Goal: Task Accomplishment & Management: Manage account settings

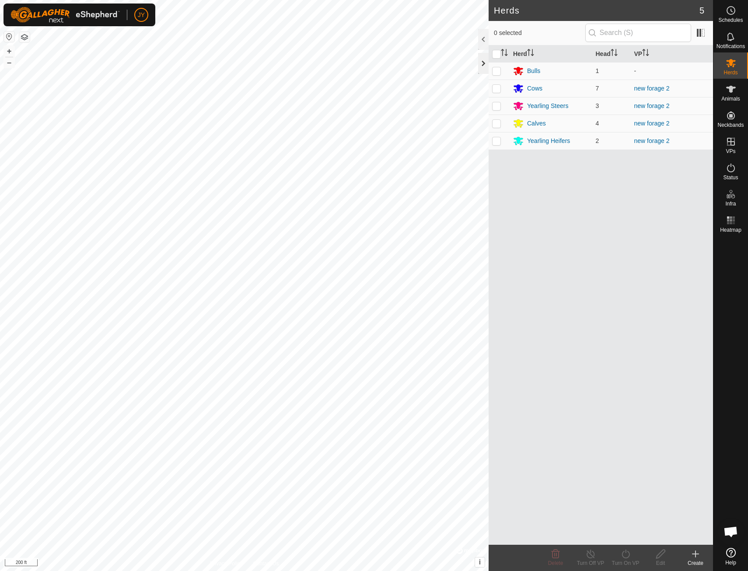
click at [482, 60] on div at bounding box center [483, 63] width 10 height 21
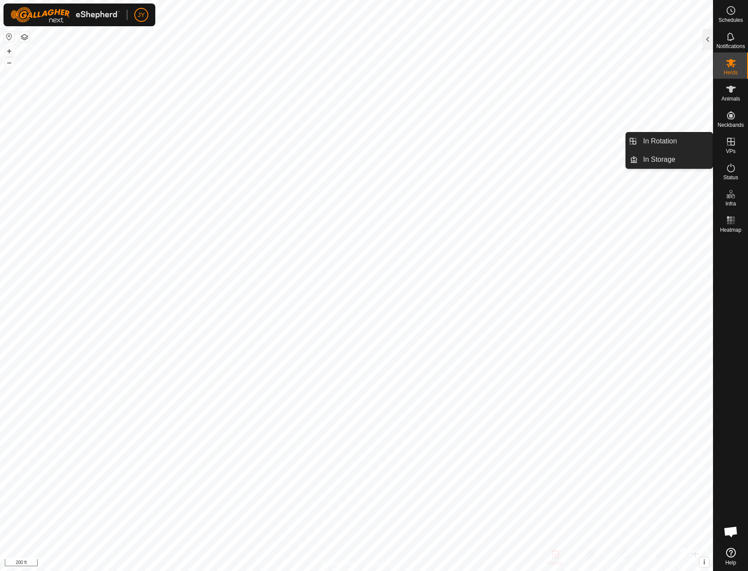
click at [732, 150] on span "VPs" at bounding box center [730, 151] width 10 height 5
click at [736, 140] on es-virtualpaddocks-svg-icon at bounding box center [731, 142] width 16 height 14
click at [725, 143] on icon at bounding box center [730, 141] width 10 height 10
click at [730, 143] on icon at bounding box center [731, 142] width 8 height 8
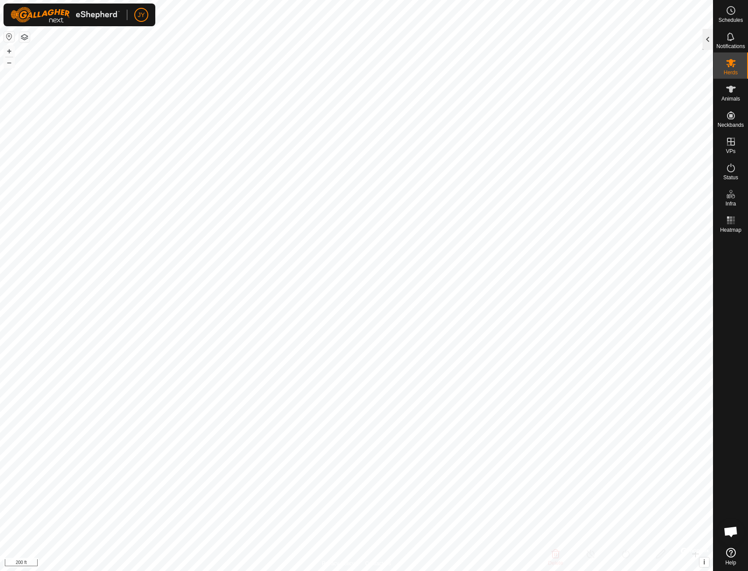
drag, startPoint x: 730, startPoint y: 143, endPoint x: 706, endPoint y: 41, distance: 105.3
click at [706, 41] on div at bounding box center [707, 39] width 10 height 21
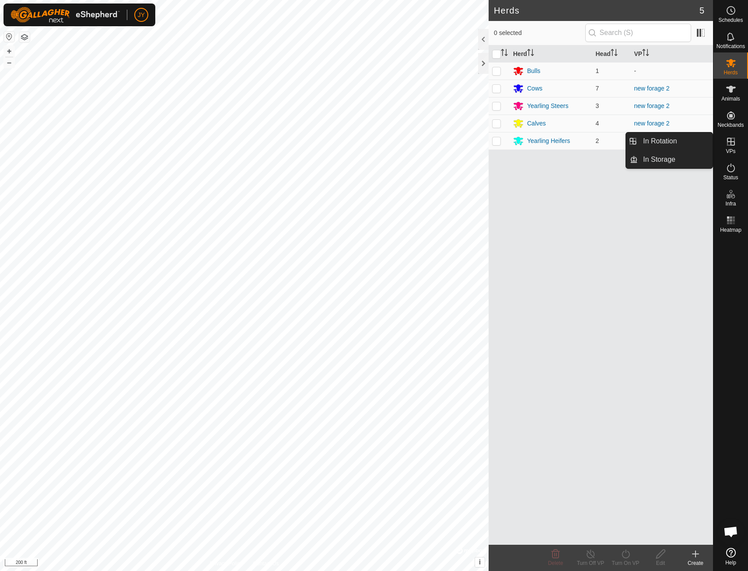
click at [737, 146] on es-virtualpaddocks-svg-icon at bounding box center [731, 142] width 16 height 14
click at [728, 141] on icon at bounding box center [730, 141] width 10 height 10
click at [700, 143] on link "In Rotation" at bounding box center [674, 140] width 75 height 17
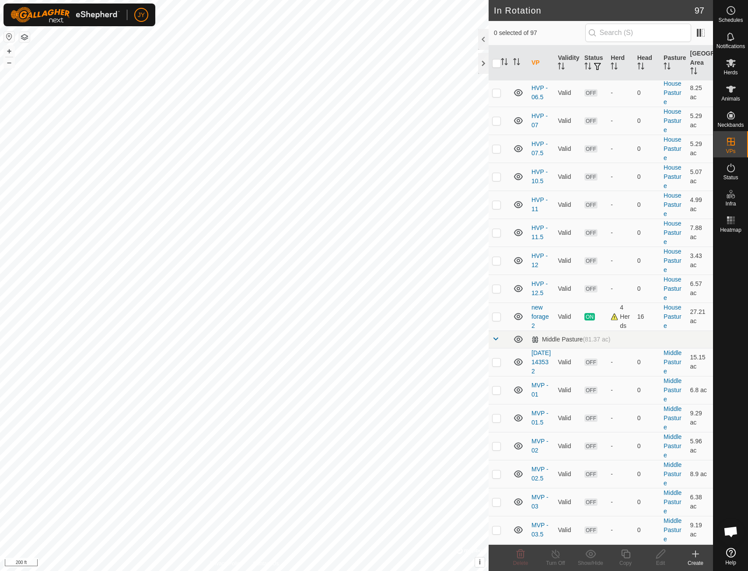
scroll to position [1049, 0]
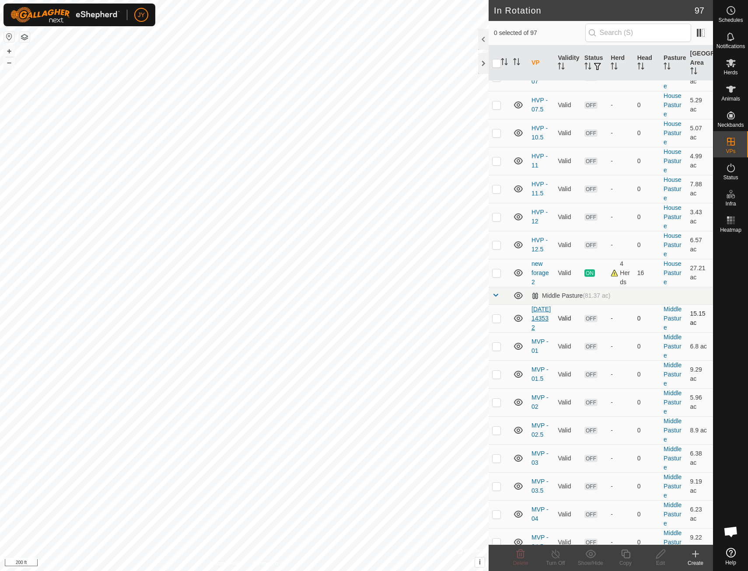
click at [541, 318] on link "2025-10-01 143532" at bounding box center [540, 318] width 19 height 25
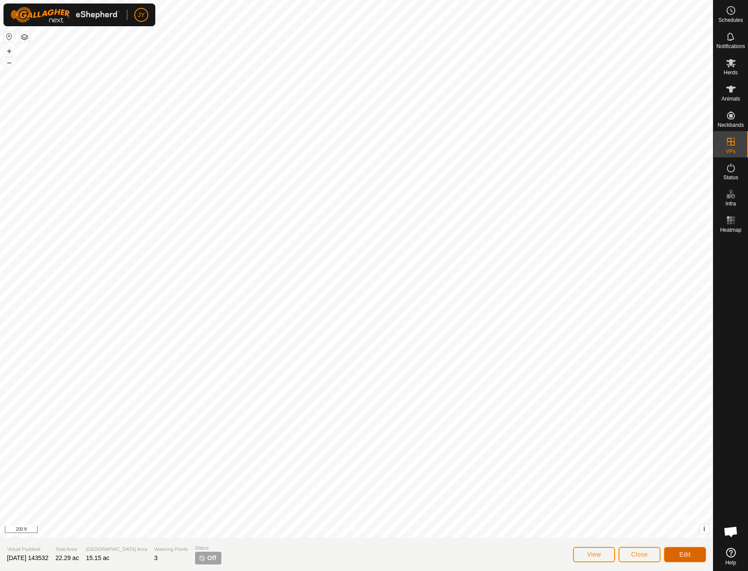
click at [681, 556] on span "Edit" at bounding box center [684, 554] width 11 height 7
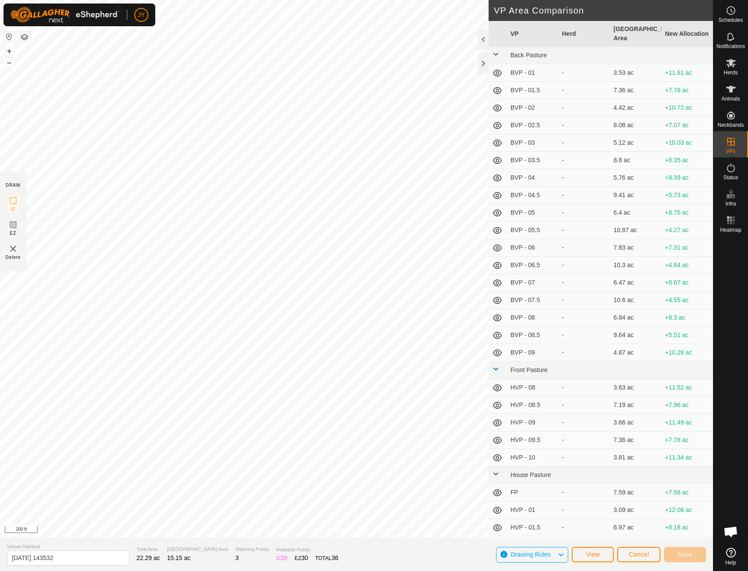
click at [13, 249] on img at bounding box center [13, 248] width 10 height 10
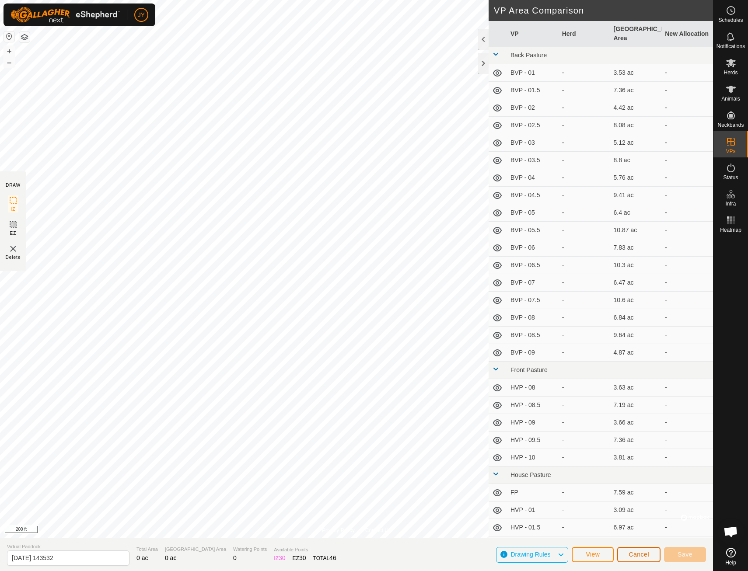
click at [630, 555] on span "Cancel" at bounding box center [638, 554] width 21 height 7
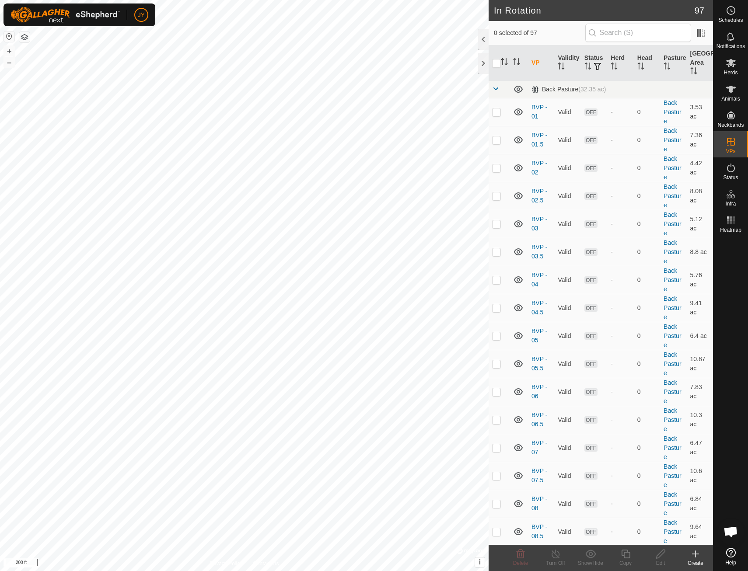
checkbox input "true"
checkbox input "false"
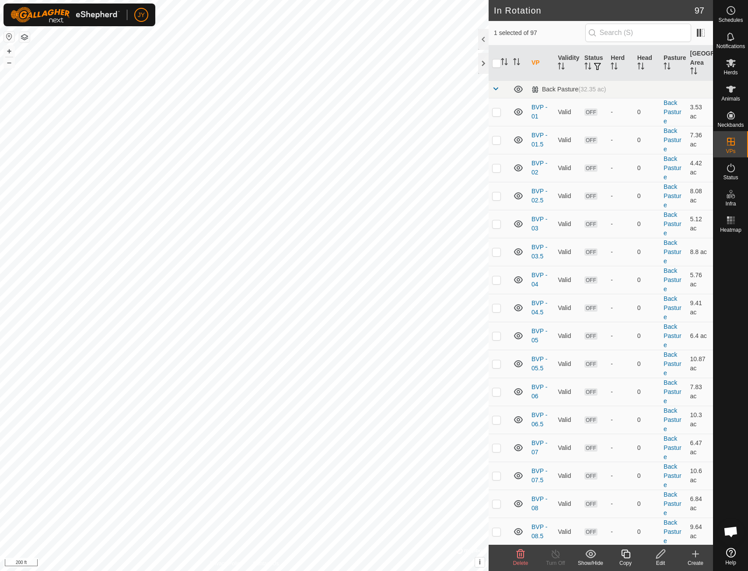
checkbox input "true"
checkbox input "false"
checkbox input "true"
checkbox input "false"
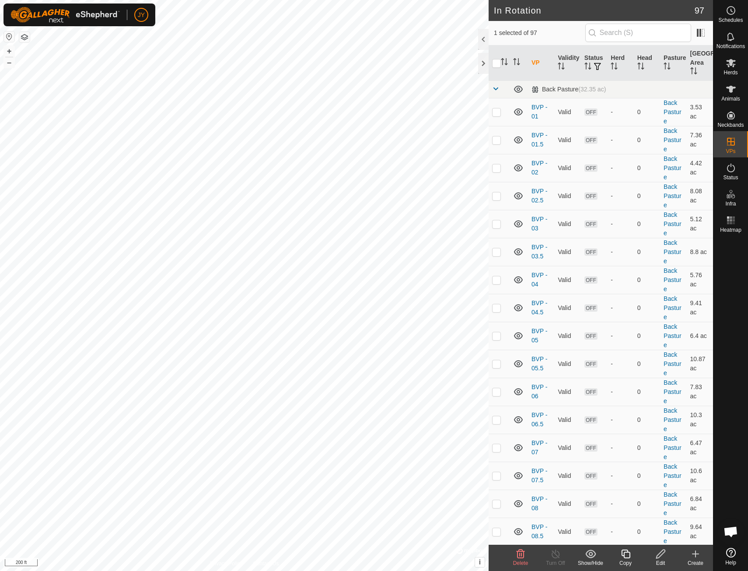
checkbox input "true"
checkbox input "false"
checkbox input "true"
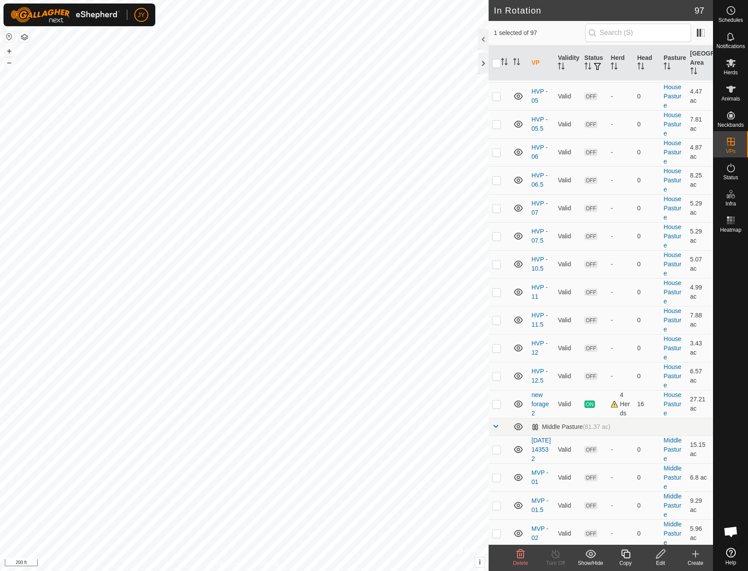
scroll to position [962, 0]
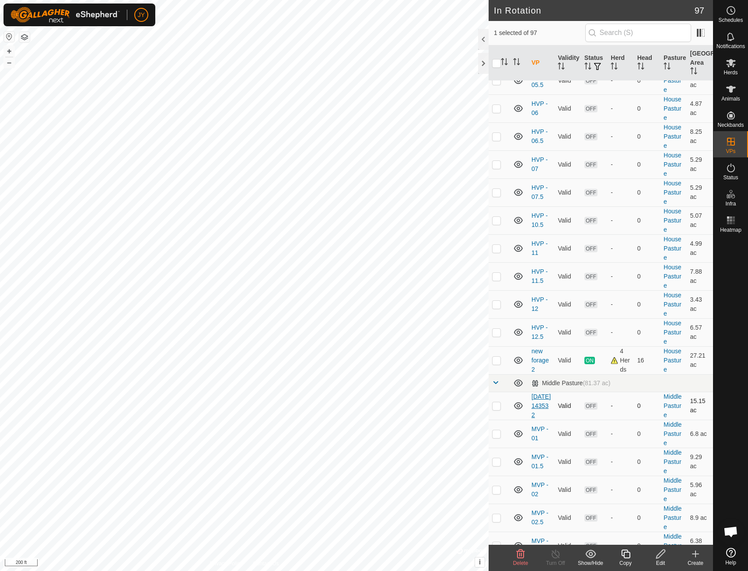
click at [539, 407] on link "2025-10-01 143532" at bounding box center [540, 405] width 19 height 25
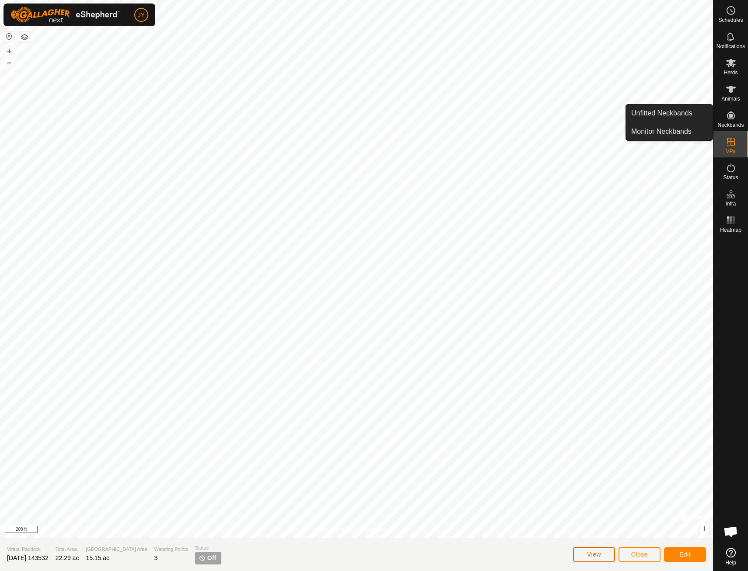
click at [602, 552] on button "View" at bounding box center [594, 554] width 42 height 15
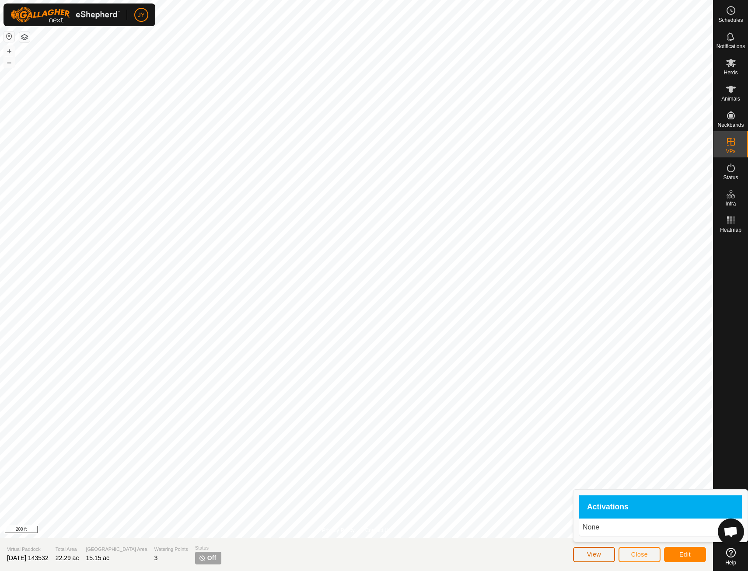
click at [602, 552] on button "View" at bounding box center [594, 554] width 42 height 15
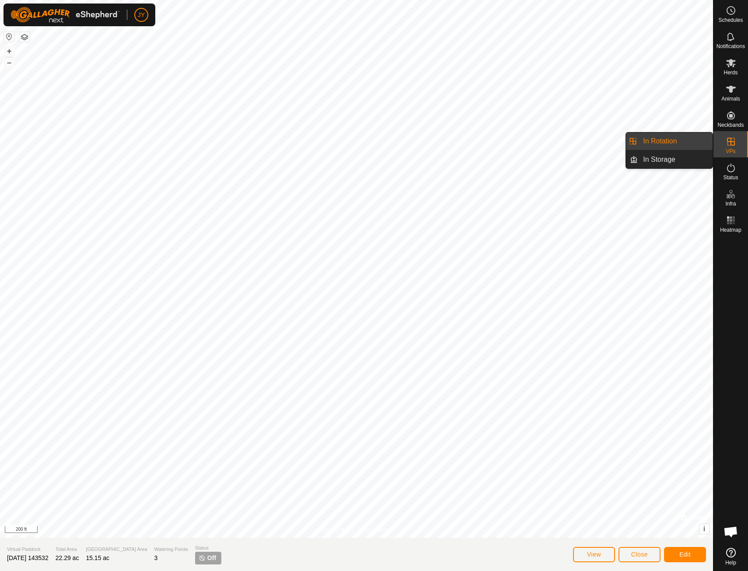
click at [731, 149] on span "VPs" at bounding box center [730, 151] width 10 height 5
click at [647, 556] on button "Close" at bounding box center [639, 554] width 42 height 15
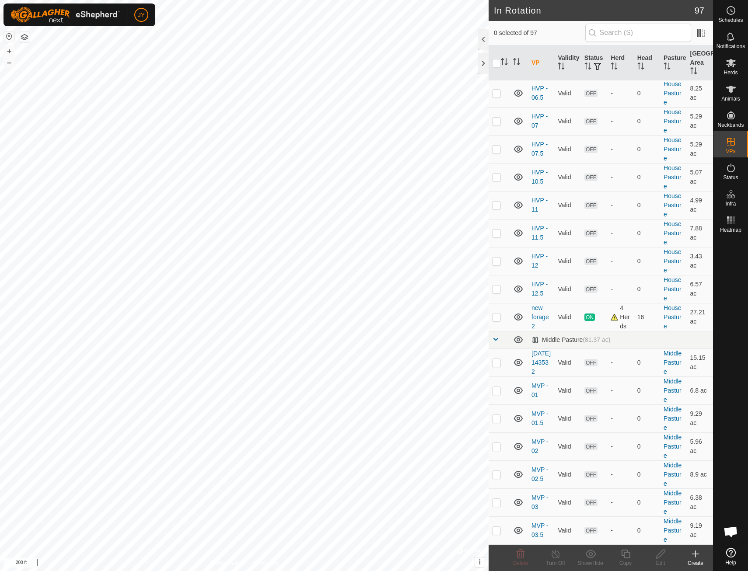
scroll to position [1005, 0]
click at [494, 365] on p-checkbox at bounding box center [496, 361] width 9 height 7
click at [521, 560] on div "Delete" at bounding box center [520, 563] width 35 height 8
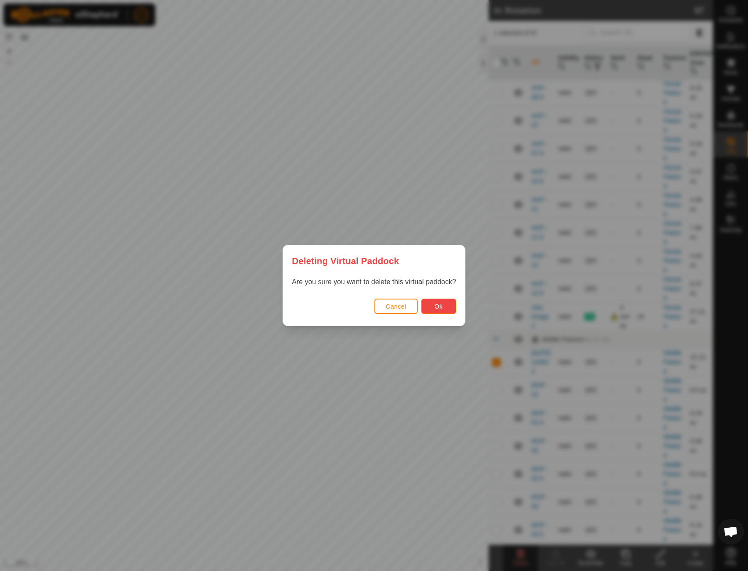
click at [450, 308] on button "Ok" at bounding box center [438, 306] width 35 height 15
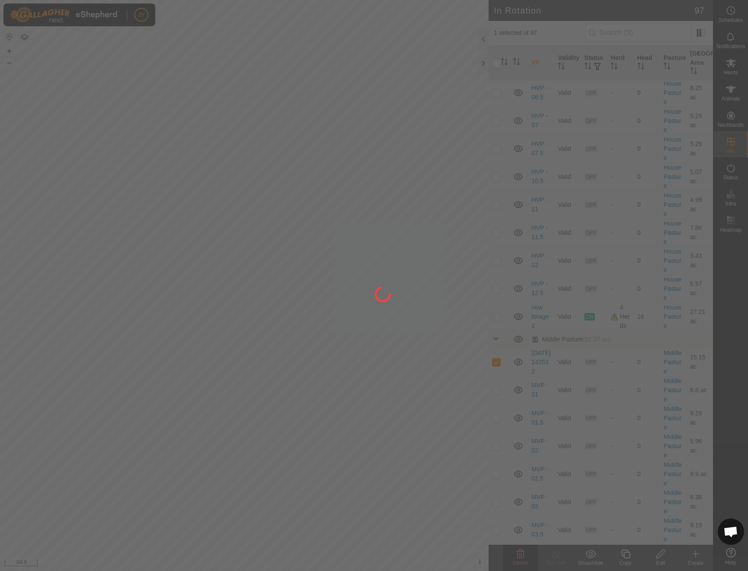
checkbox input "false"
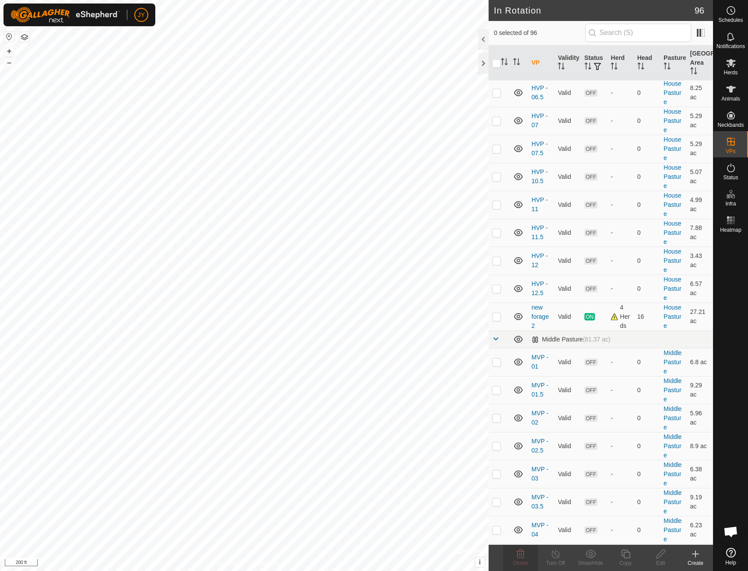
checkbox input "true"
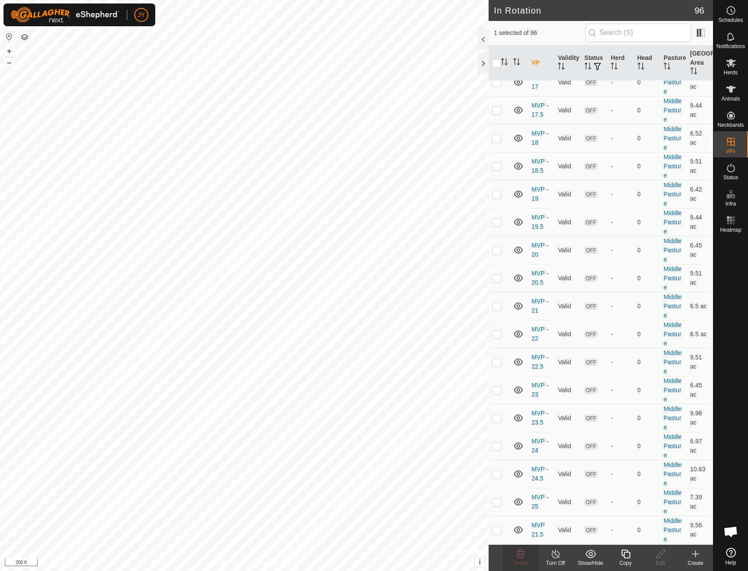
scroll to position [2186, 0]
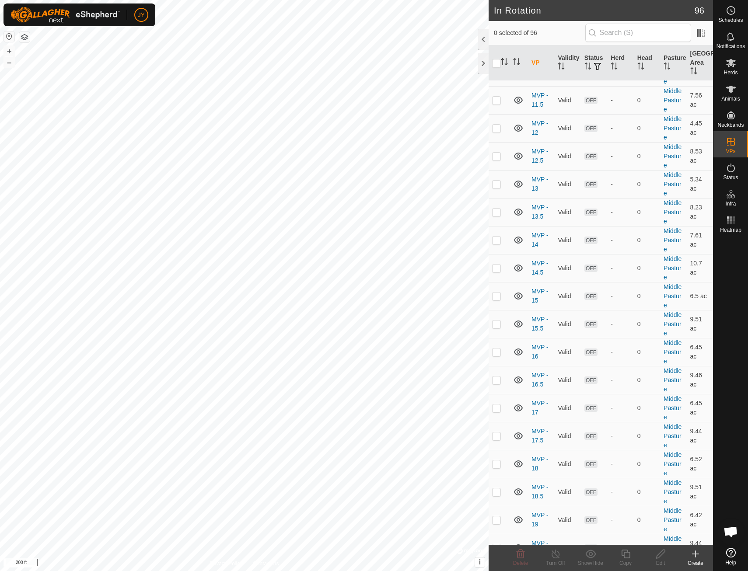
scroll to position [1880, 0]
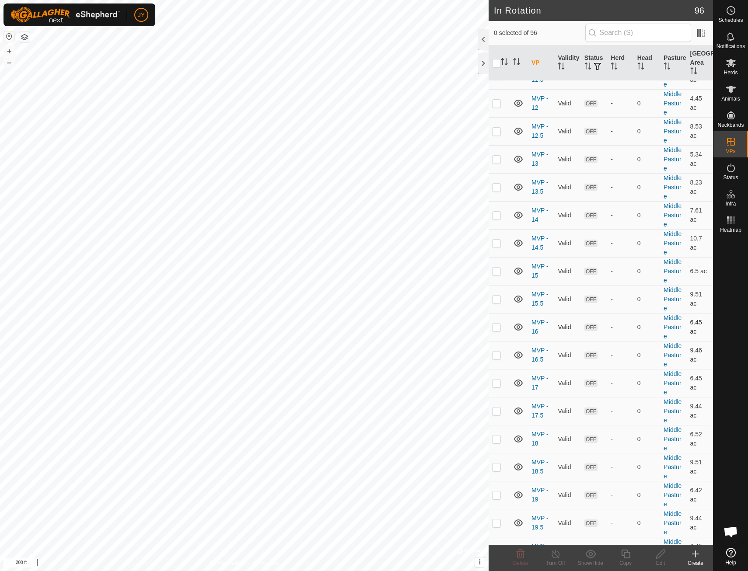
checkbox input "true"
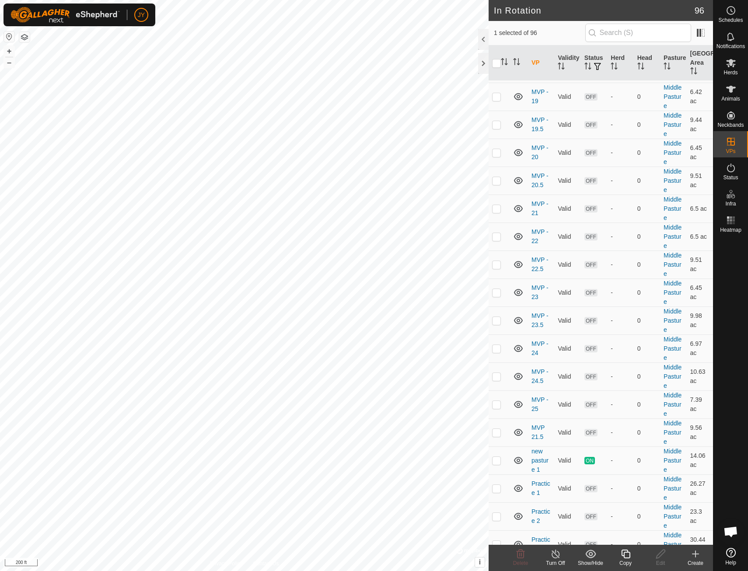
scroll to position [2292, 0]
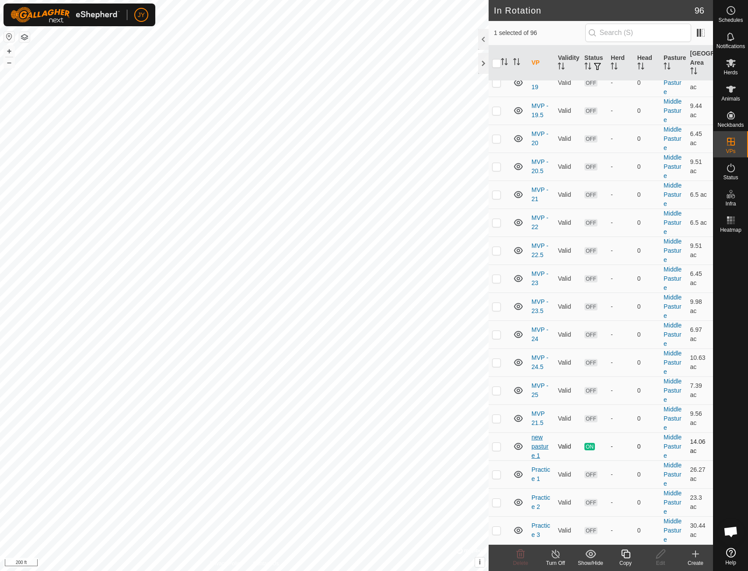
click at [538, 443] on link "new pasture 1" at bounding box center [539, 446] width 17 height 25
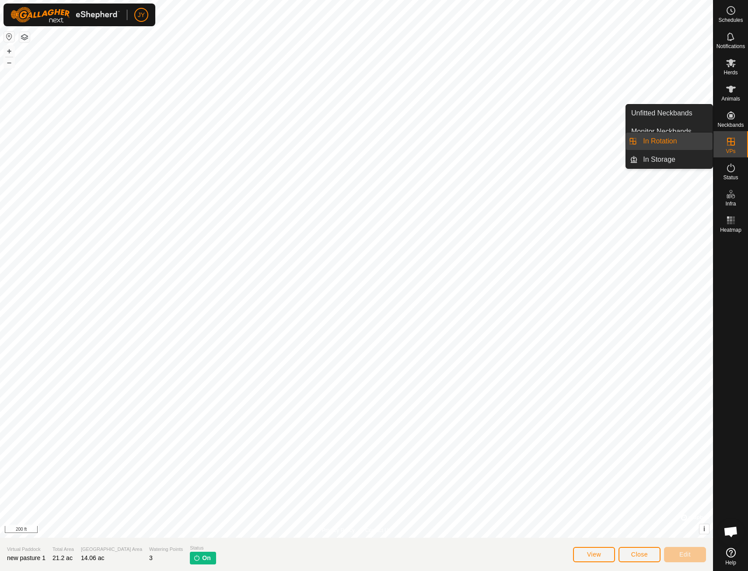
click at [734, 148] on es-virtualpaddocks-svg-icon at bounding box center [731, 142] width 16 height 14
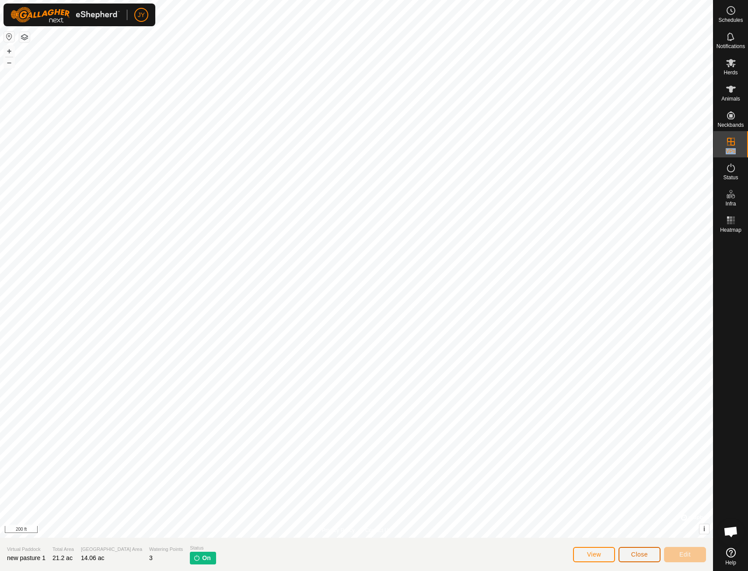
click at [646, 553] on span "Close" at bounding box center [639, 554] width 17 height 7
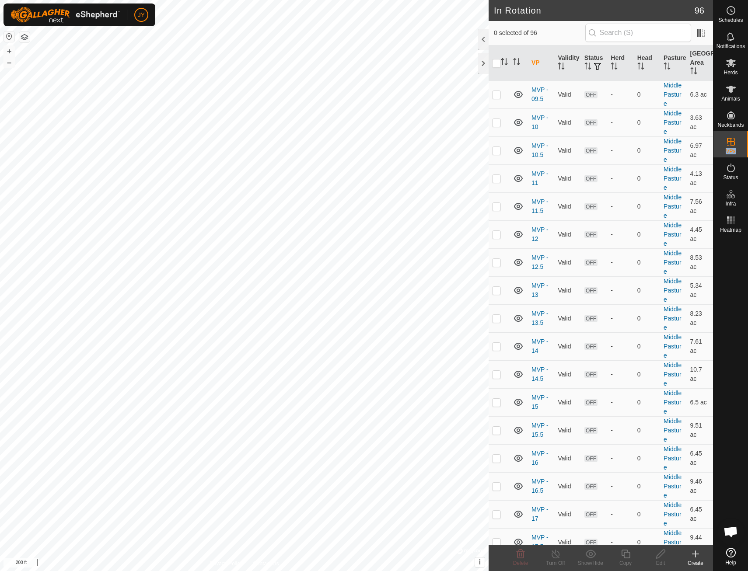
scroll to position [2292, 0]
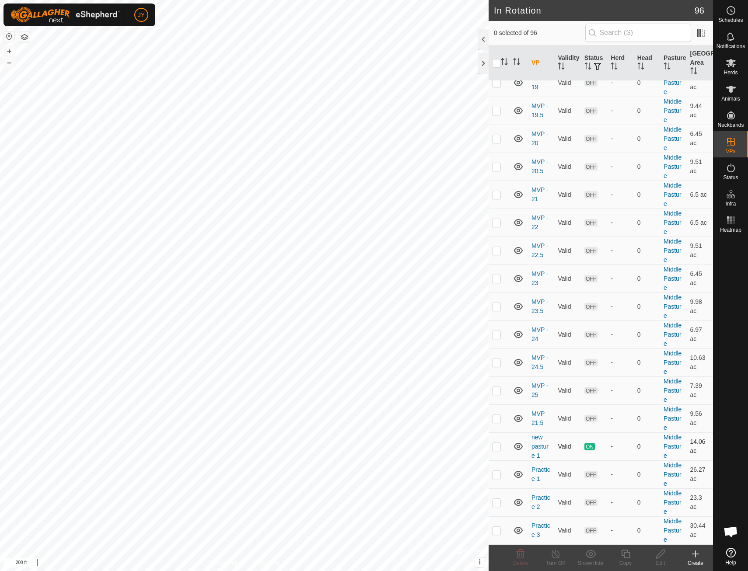
click at [498, 448] on p-checkbox at bounding box center [496, 446] width 9 height 7
checkbox input "true"
click at [558, 557] on line at bounding box center [555, 554] width 7 height 7
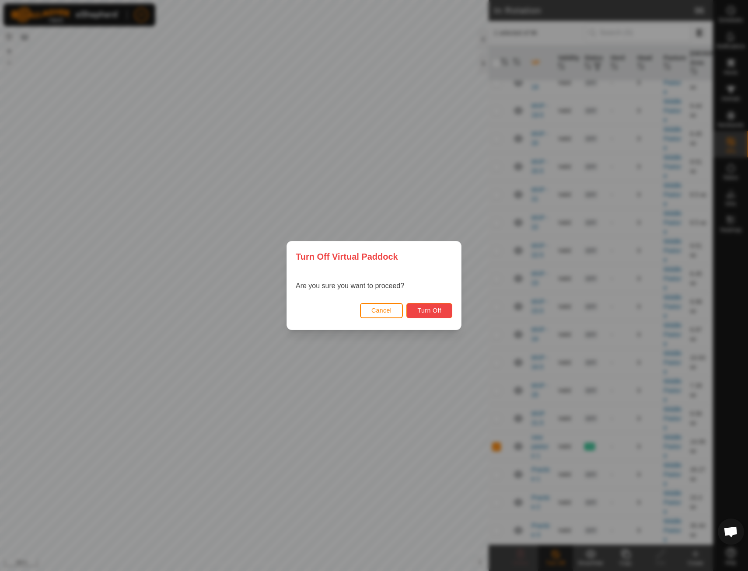
click at [433, 314] on span "Turn Off" at bounding box center [429, 310] width 24 height 7
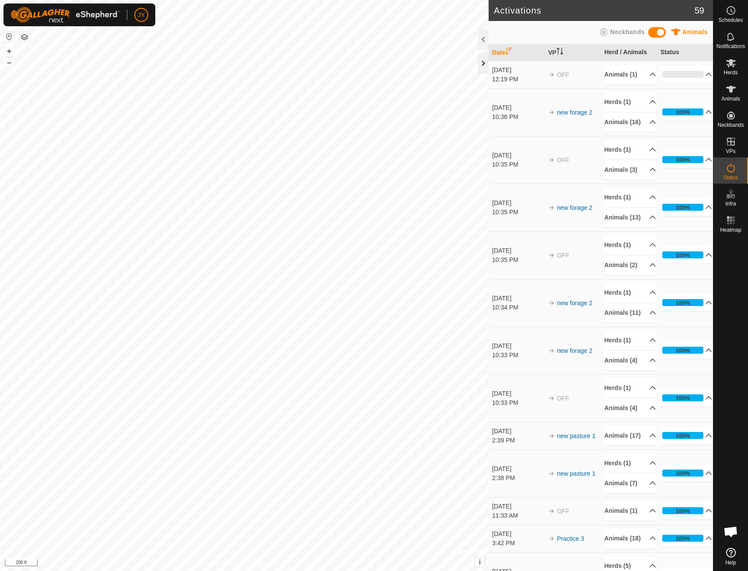
click at [485, 63] on div at bounding box center [483, 63] width 10 height 21
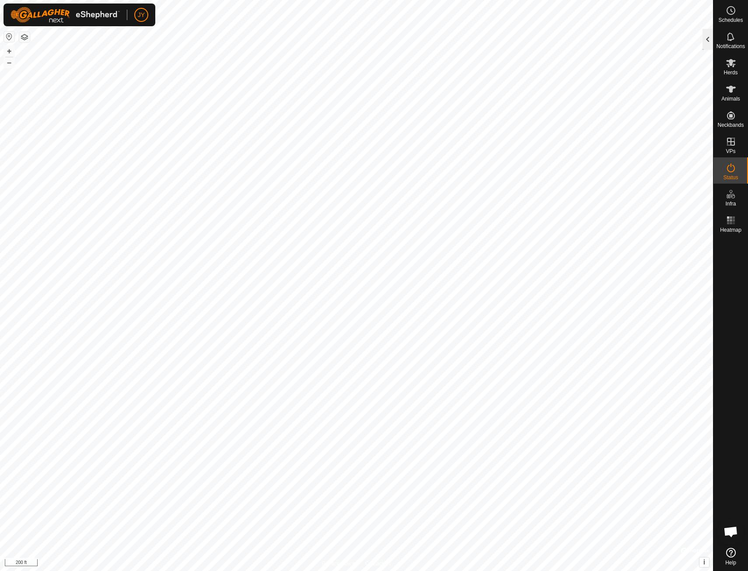
click at [710, 42] on div at bounding box center [707, 39] width 10 height 21
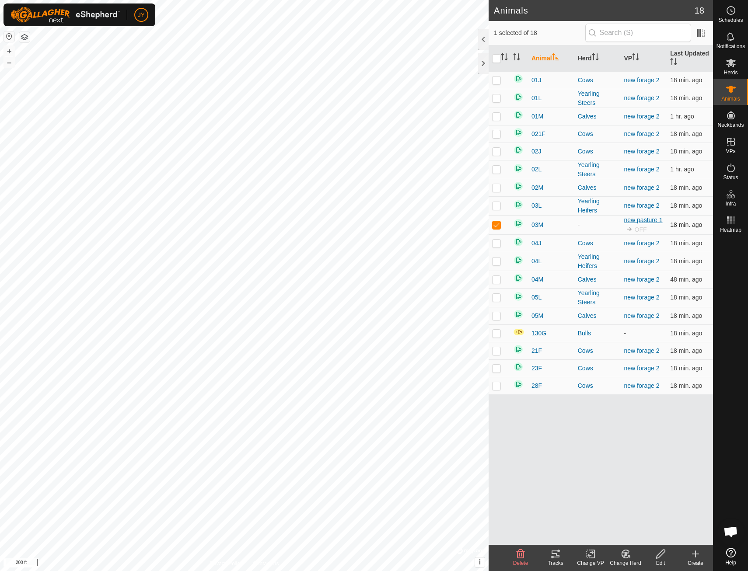
click at [654, 218] on link "new pasture 1" at bounding box center [643, 219] width 38 height 7
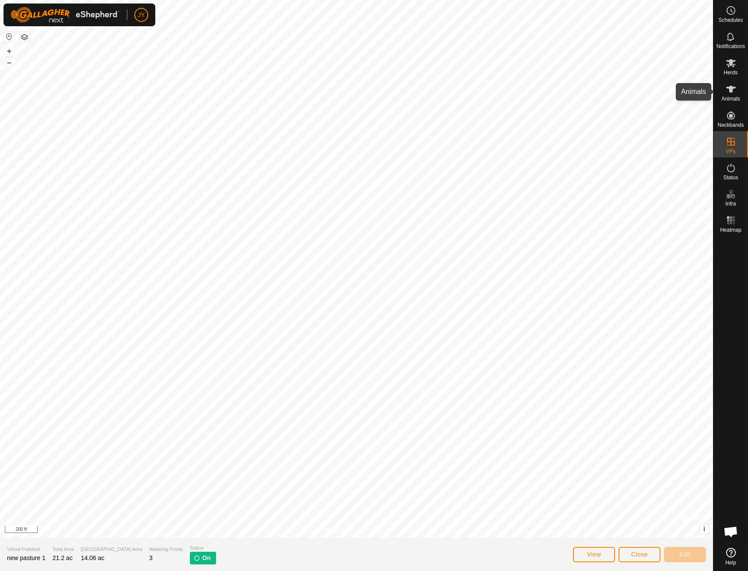
click at [734, 91] on icon at bounding box center [730, 89] width 10 height 10
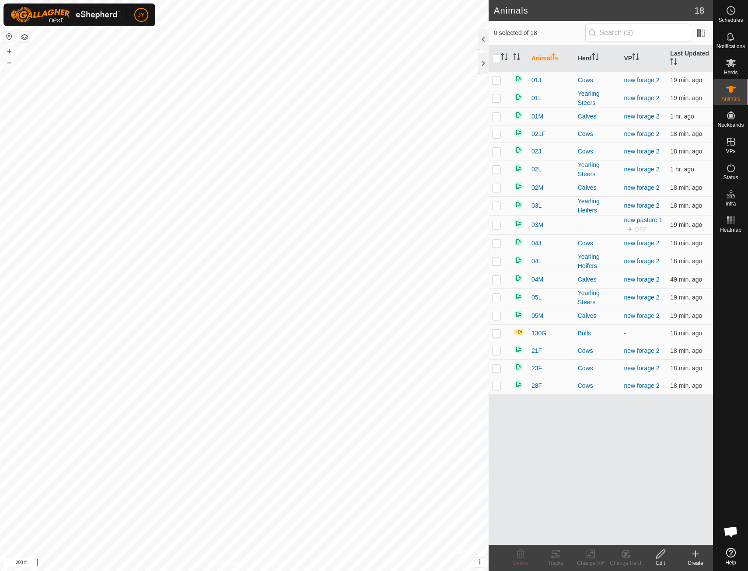
click at [497, 226] on p-checkbox at bounding box center [496, 224] width 9 height 7
checkbox input "true"
click at [647, 218] on link "new pasture 1" at bounding box center [643, 219] width 38 height 7
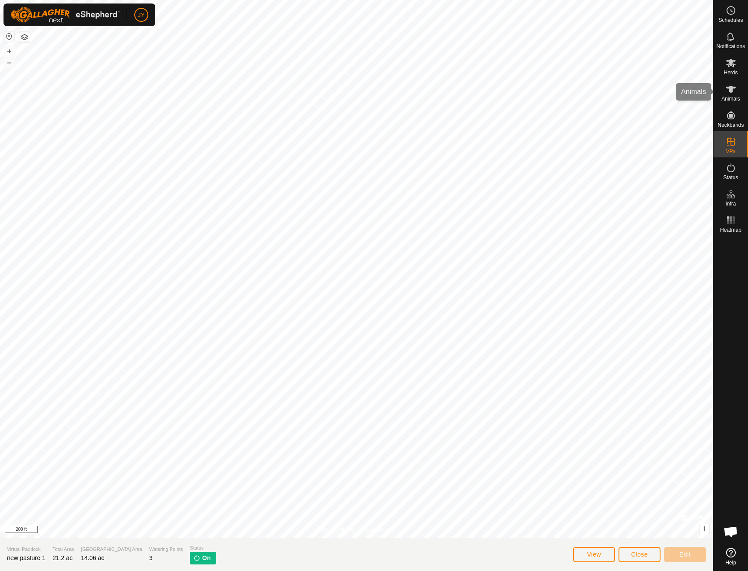
click at [733, 104] on div "Animals" at bounding box center [730, 92] width 35 height 26
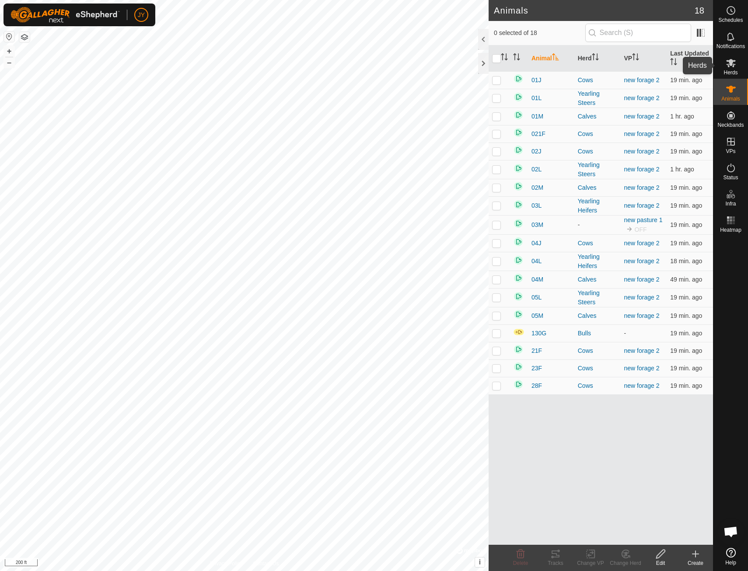
click at [734, 62] on icon at bounding box center [730, 63] width 10 height 10
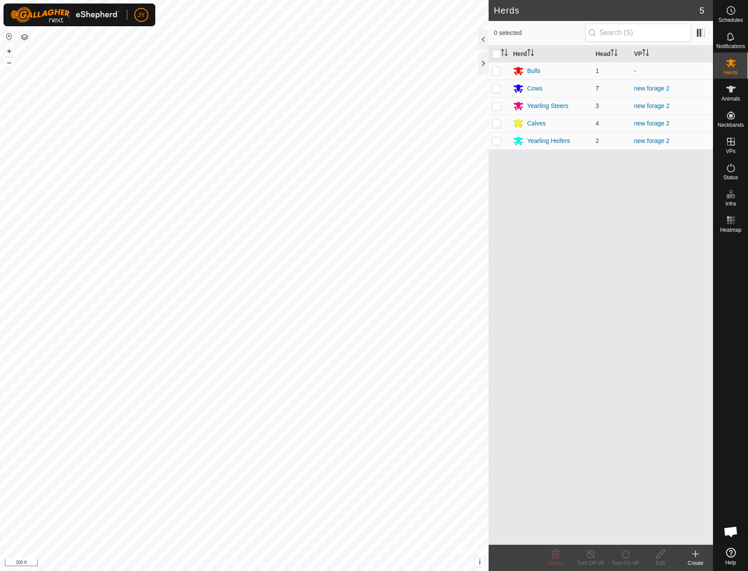
click at [497, 89] on p-checkbox at bounding box center [496, 88] width 9 height 7
drag, startPoint x: 494, startPoint y: 86, endPoint x: 527, endPoint y: 88, distance: 32.4
click at [496, 86] on p-checkbox at bounding box center [496, 88] width 9 height 7
checkbox input "false"
click at [539, 88] on div "Cows" at bounding box center [534, 88] width 15 height 9
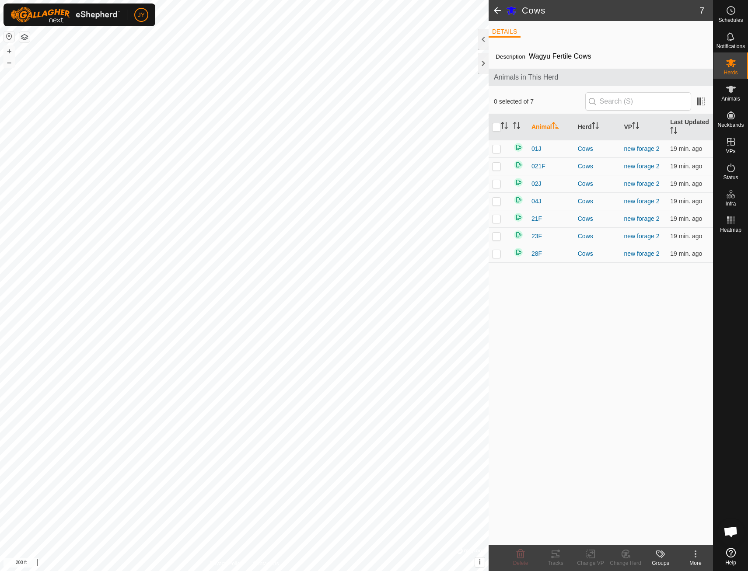
click at [496, 12] on span at bounding box center [496, 10] width 17 height 21
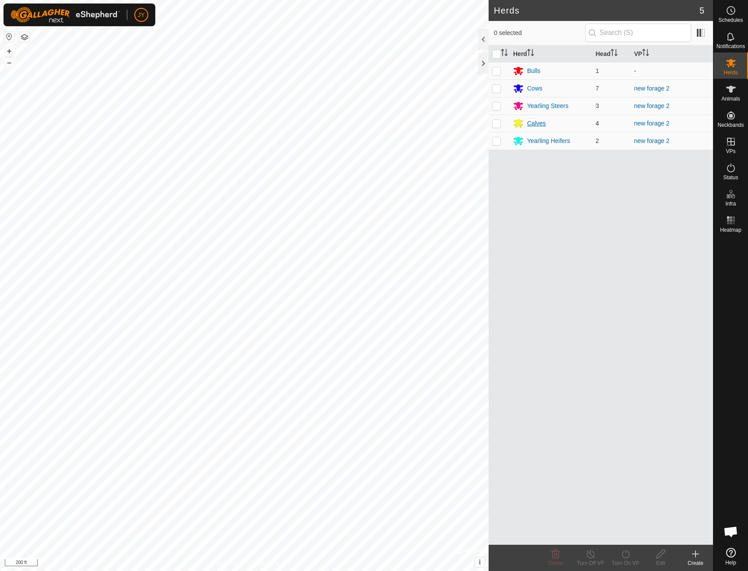
click at [533, 125] on div "Calves" at bounding box center [536, 123] width 19 height 9
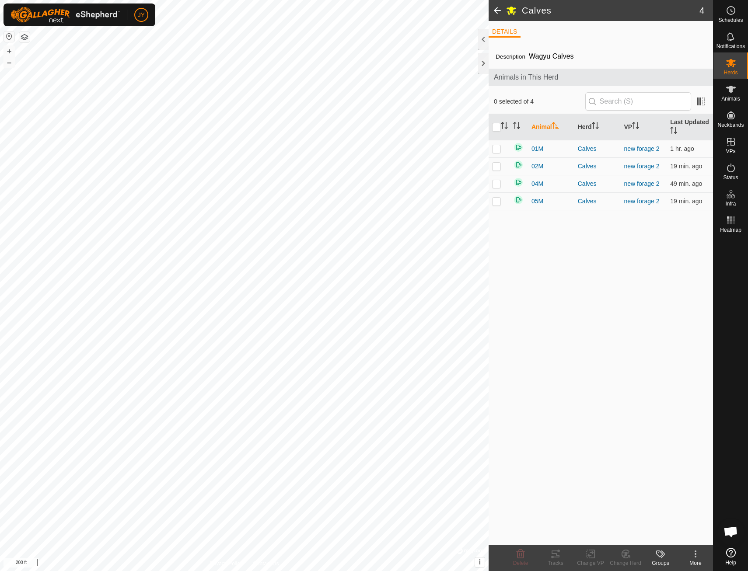
click at [497, 13] on span at bounding box center [496, 10] width 17 height 21
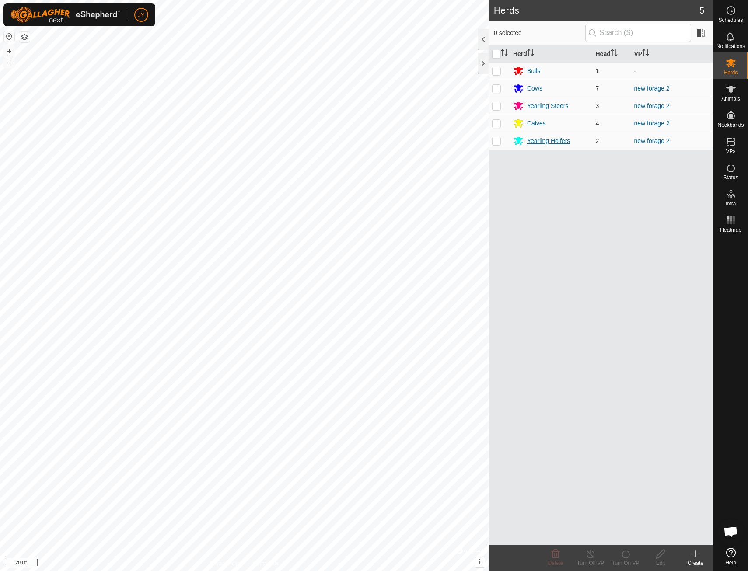
click at [542, 141] on div "Yearling Heifers" at bounding box center [548, 140] width 43 height 9
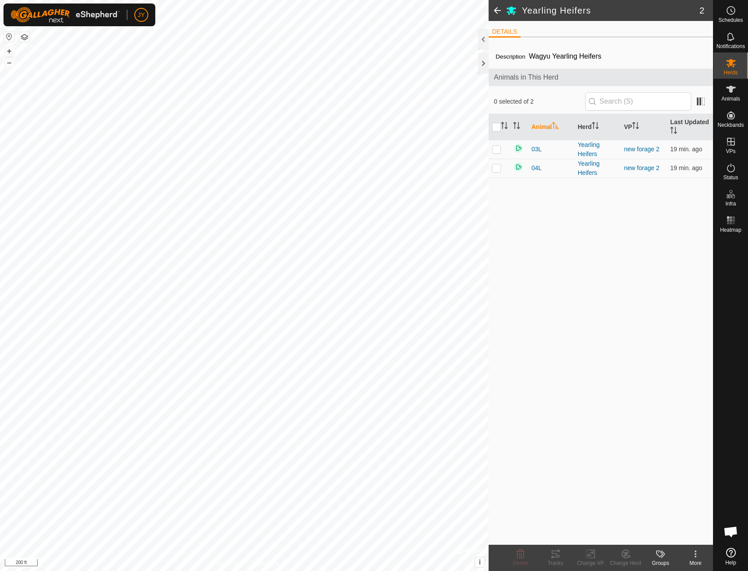
click at [499, 13] on span at bounding box center [496, 10] width 17 height 21
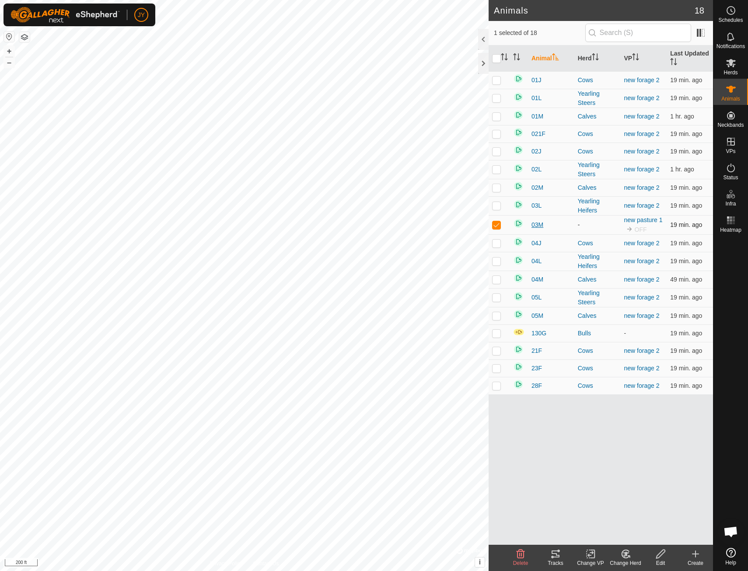
click at [537, 223] on span "03M" at bounding box center [537, 224] width 12 height 9
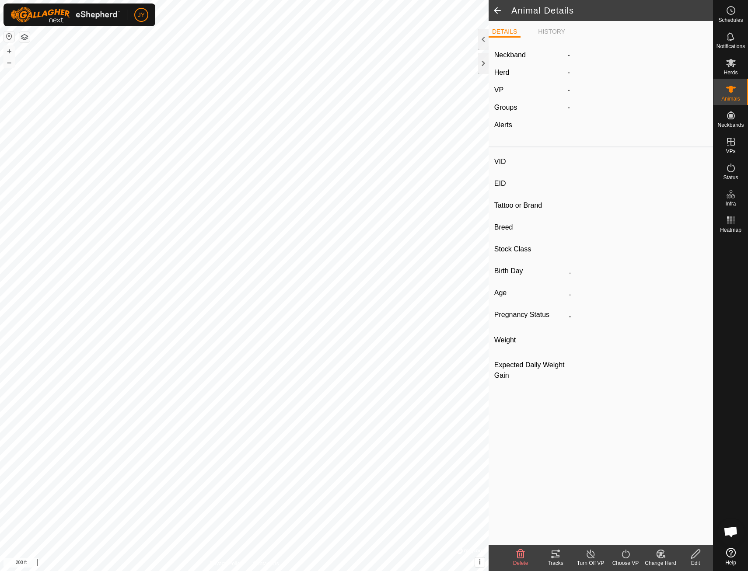
type input "03M"
type input "-"
type input "B Bar"
type input "Wagyu"
type input "-"
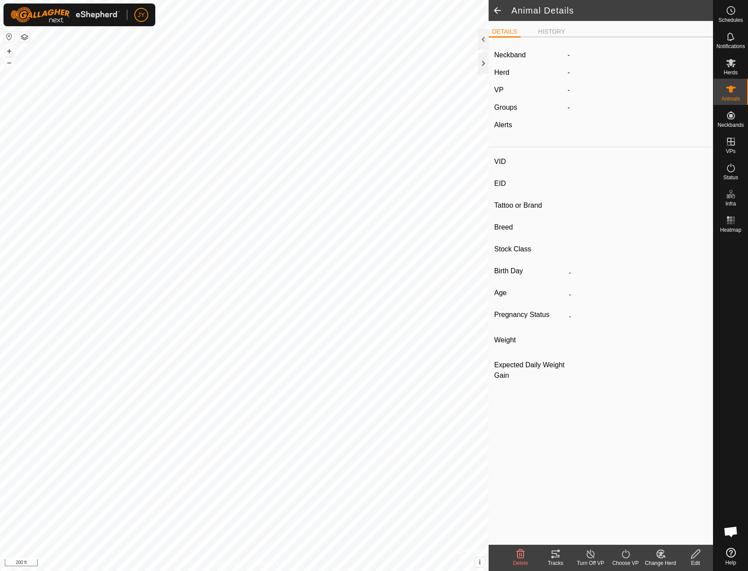
type input "0 kg"
type input "-"
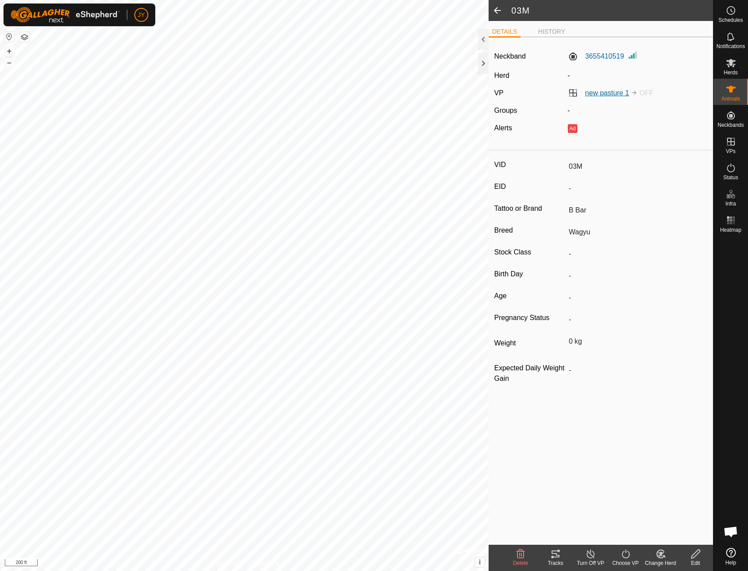
click at [618, 93] on link "new pasture 1" at bounding box center [607, 92] width 44 height 7
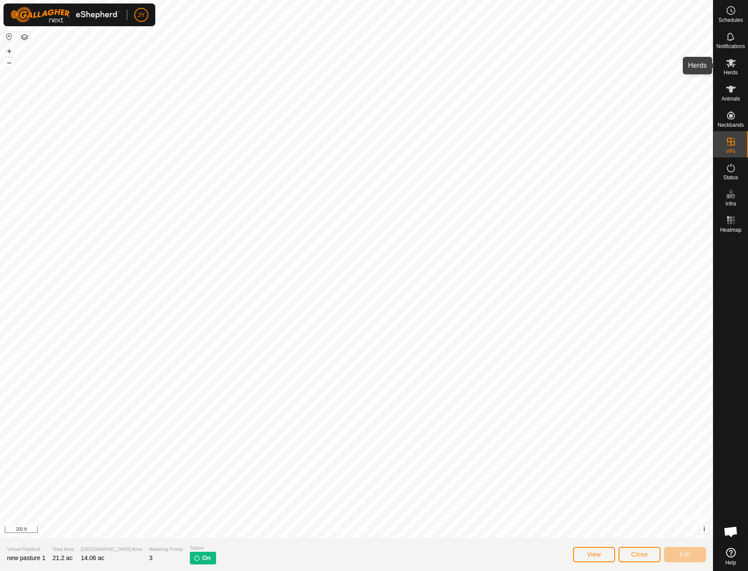
click at [730, 71] on span "Herds" at bounding box center [730, 72] width 14 height 5
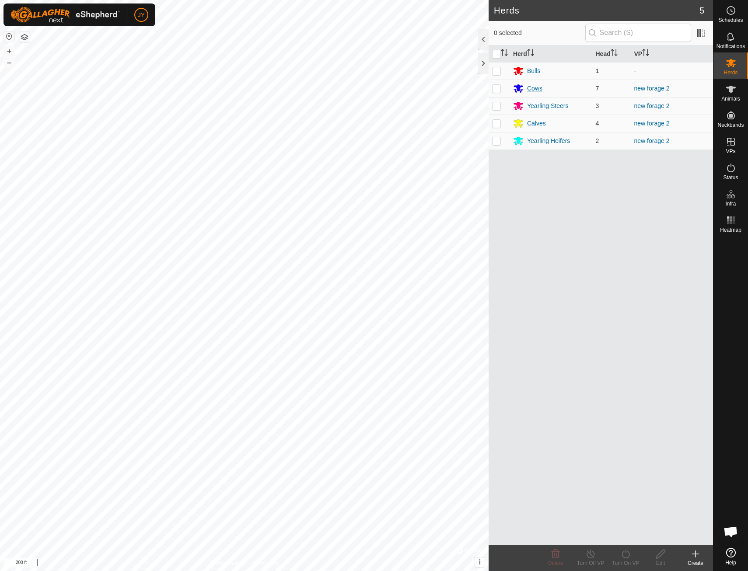
click at [538, 87] on div "Cows" at bounding box center [534, 88] width 15 height 9
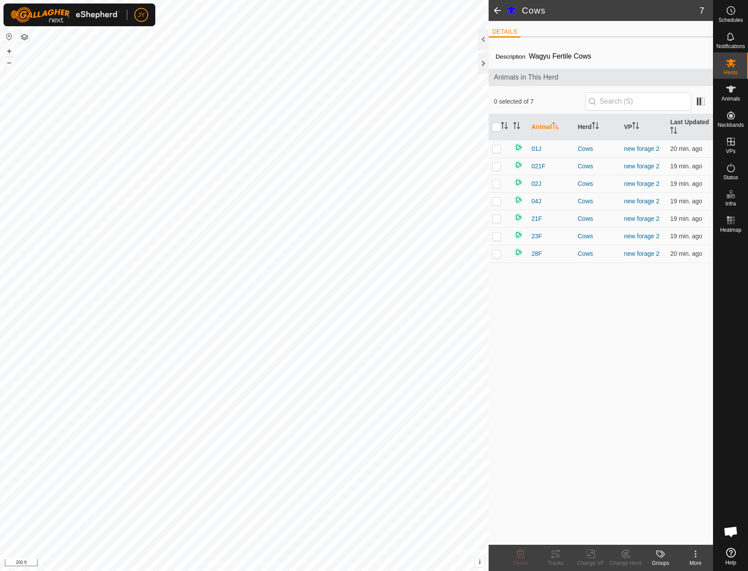
click at [499, 8] on span at bounding box center [496, 10] width 17 height 21
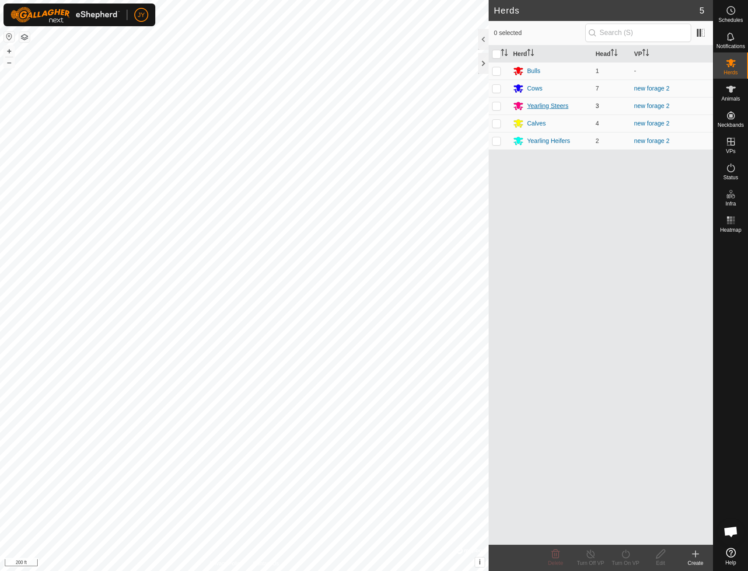
click at [533, 105] on div "Yearling Steers" at bounding box center [547, 105] width 41 height 9
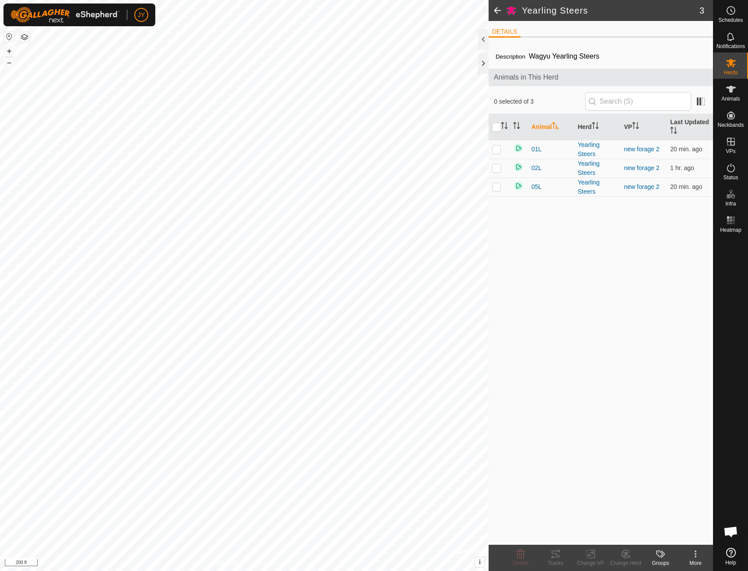
click at [499, 10] on span at bounding box center [496, 10] width 17 height 21
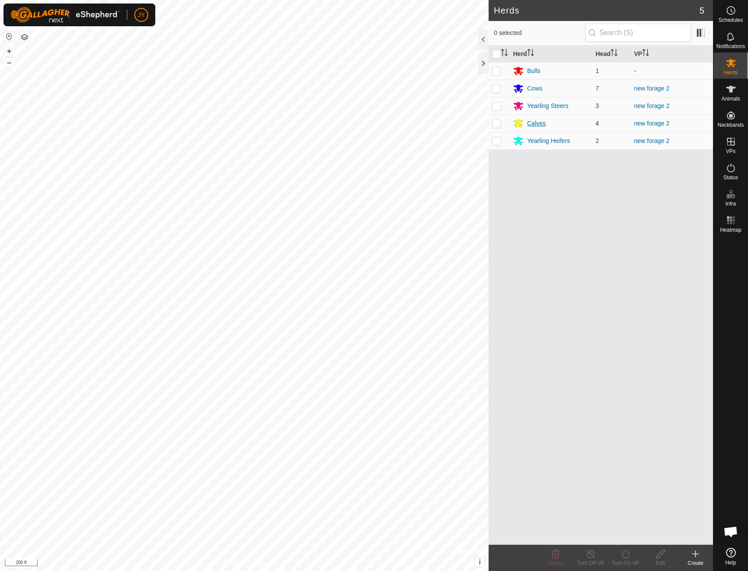
click at [539, 125] on div "Calves" at bounding box center [536, 123] width 19 height 9
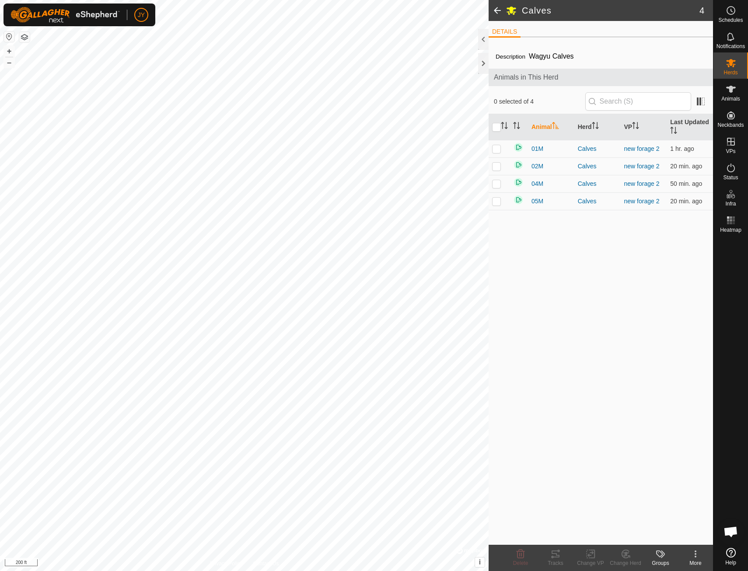
click at [499, 7] on span at bounding box center [496, 10] width 17 height 21
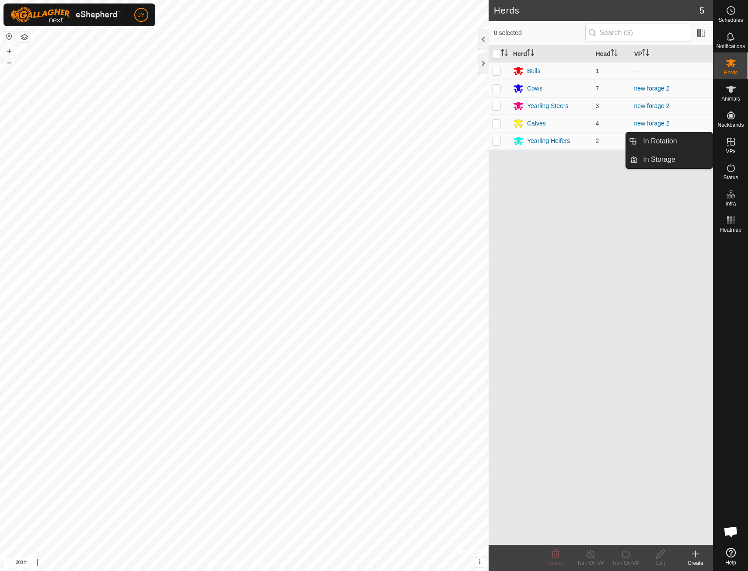
click at [735, 152] on span "VPs" at bounding box center [730, 151] width 10 height 5
click at [698, 146] on link "In Rotation" at bounding box center [674, 140] width 75 height 17
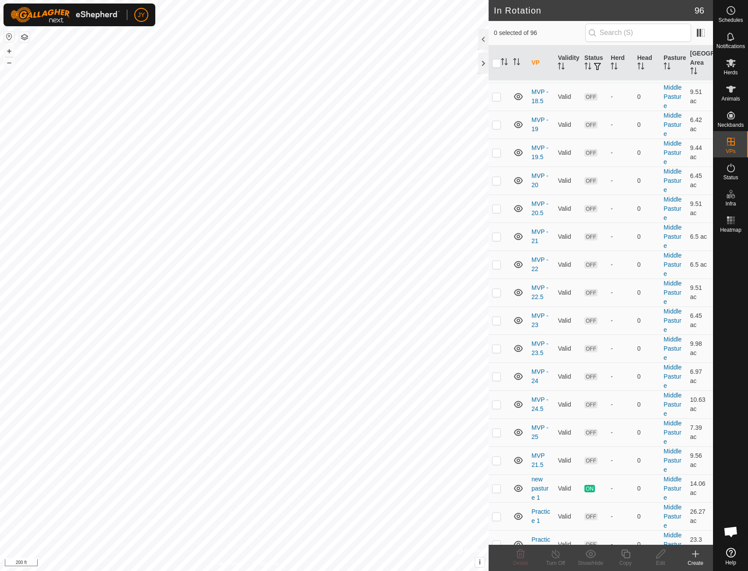
scroll to position [2292, 0]
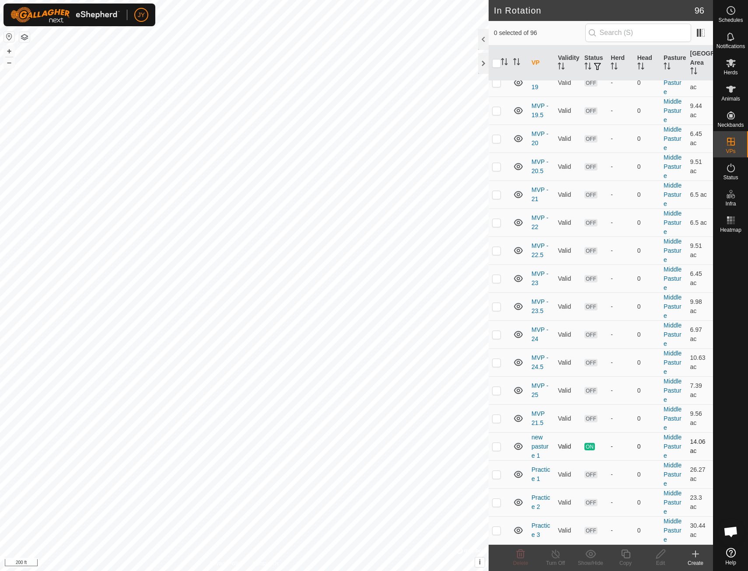
click at [499, 451] on td at bounding box center [498, 446] width 21 height 28
checkbox input "true"
click at [555, 556] on icon at bounding box center [555, 554] width 11 height 10
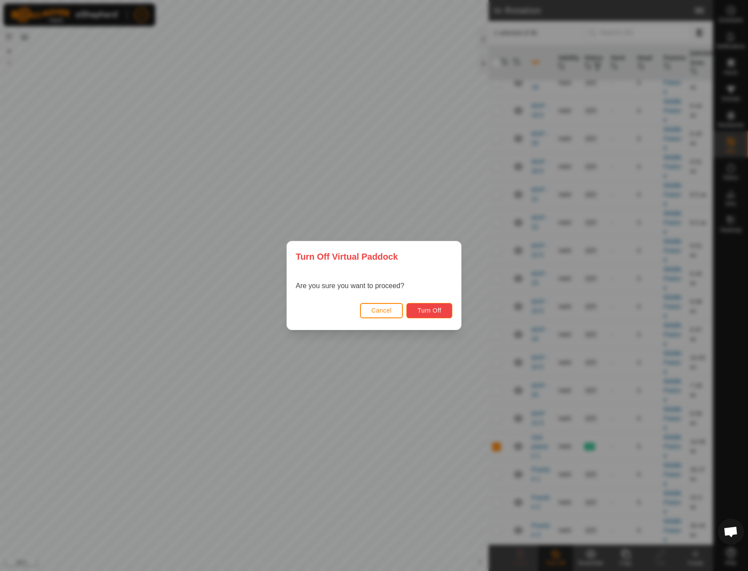
click at [435, 307] on span "Turn Off" at bounding box center [429, 310] width 24 height 7
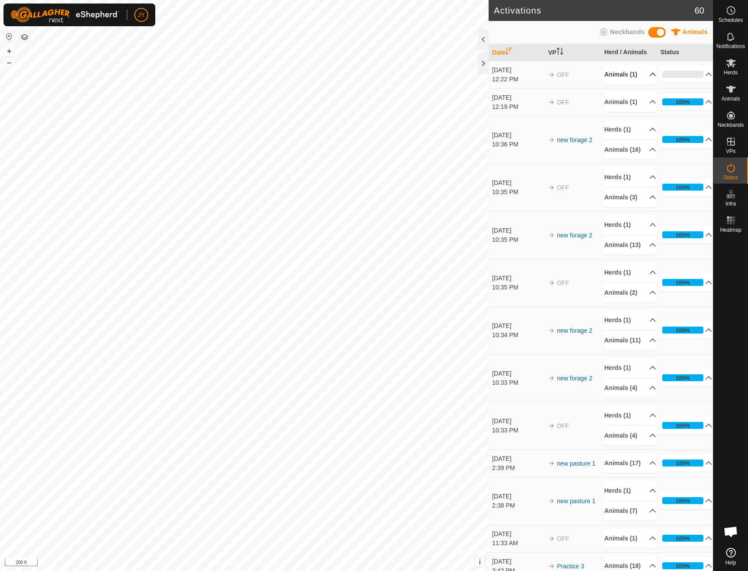
click at [640, 73] on p-accordion-header "Animals (1)" at bounding box center [630, 75] width 52 height 20
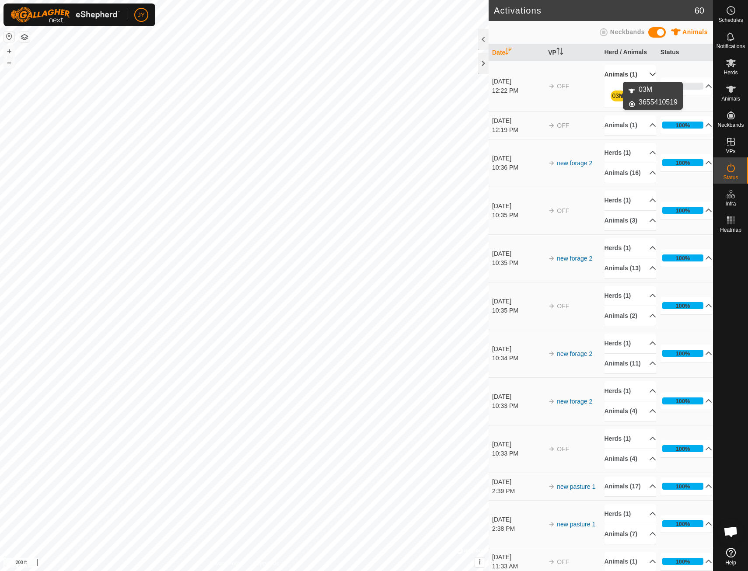
click at [614, 99] on link "03M" at bounding box center [618, 95] width 12 height 7
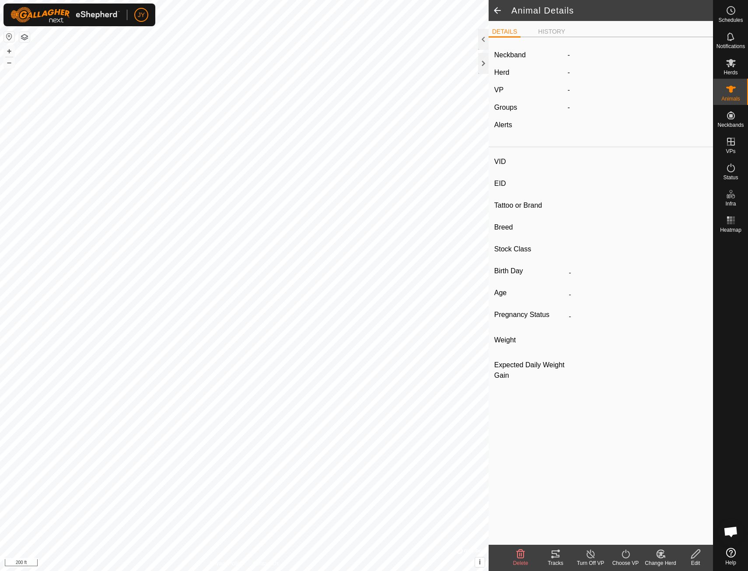
type input "03M"
type input "-"
type input "B Bar"
type input "Wagyu"
type input "-"
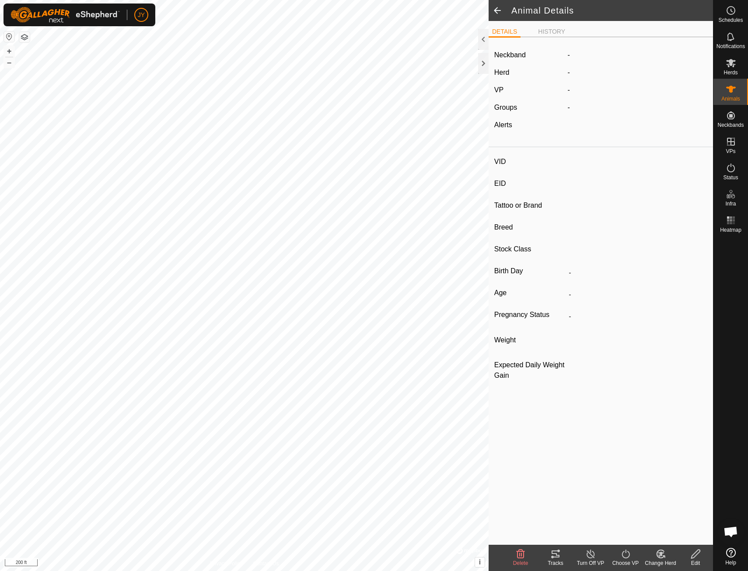
type input "0 kg"
type input "-"
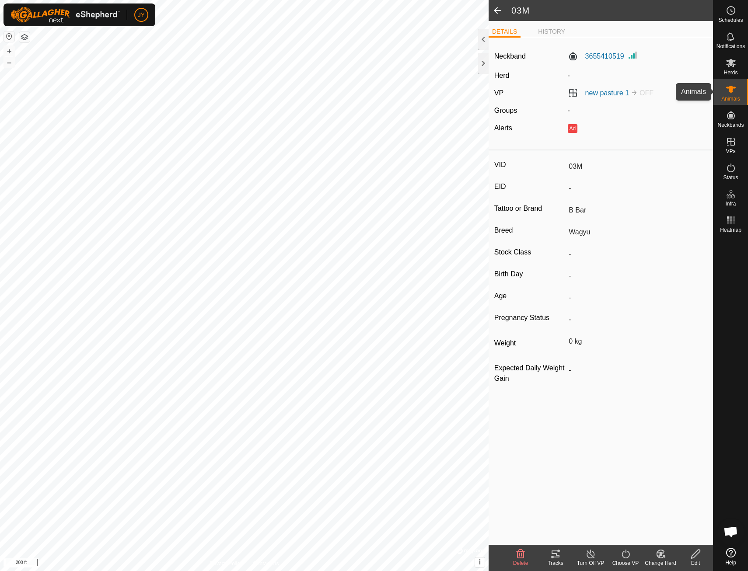
click at [731, 97] on span "Animals" at bounding box center [730, 98] width 19 height 5
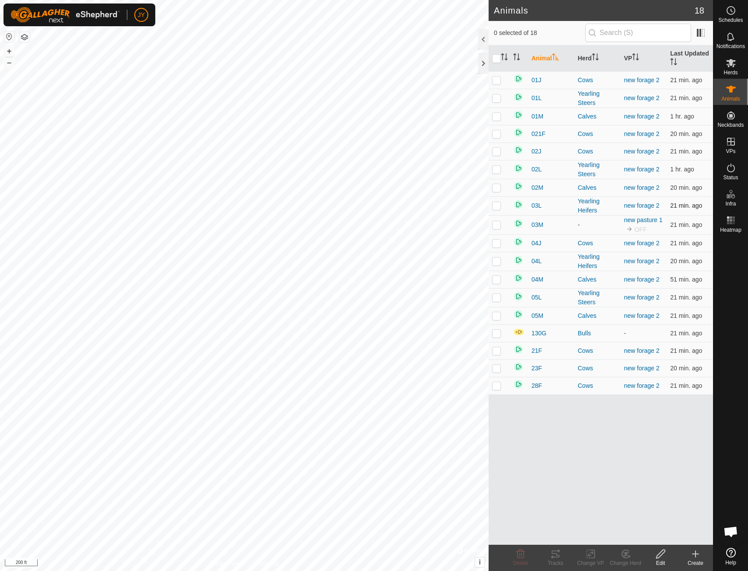
click at [498, 208] on p-checkbox at bounding box center [496, 205] width 9 height 7
checkbox input "true"
click at [588, 553] on icon at bounding box center [590, 554] width 11 height 10
click at [614, 516] on link "Choose VP..." at bounding box center [616, 516] width 87 height 17
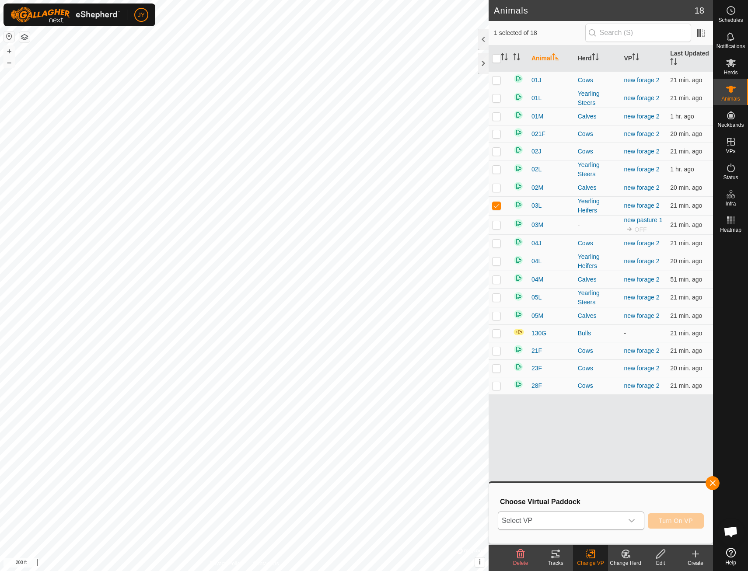
click at [632, 520] on icon "dropdown trigger" at bounding box center [631, 520] width 7 height 7
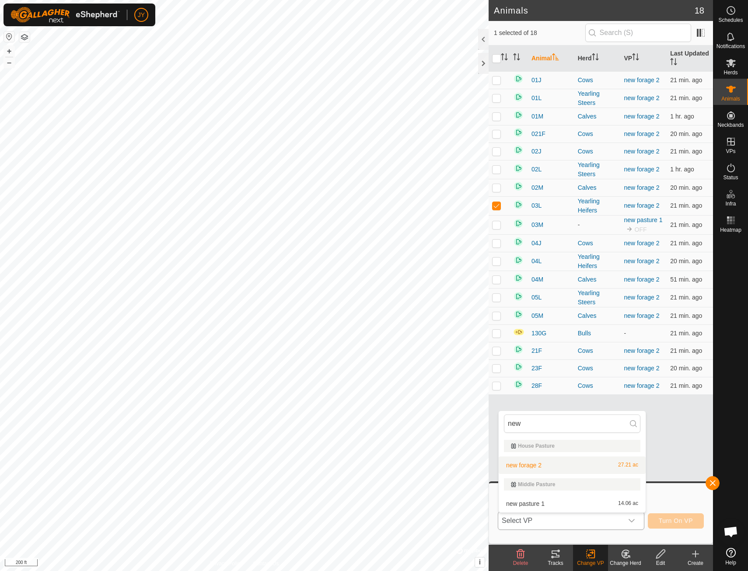
type input "new"
click at [540, 468] on li "new forage 2 27.21 ac" at bounding box center [571, 464] width 147 height 17
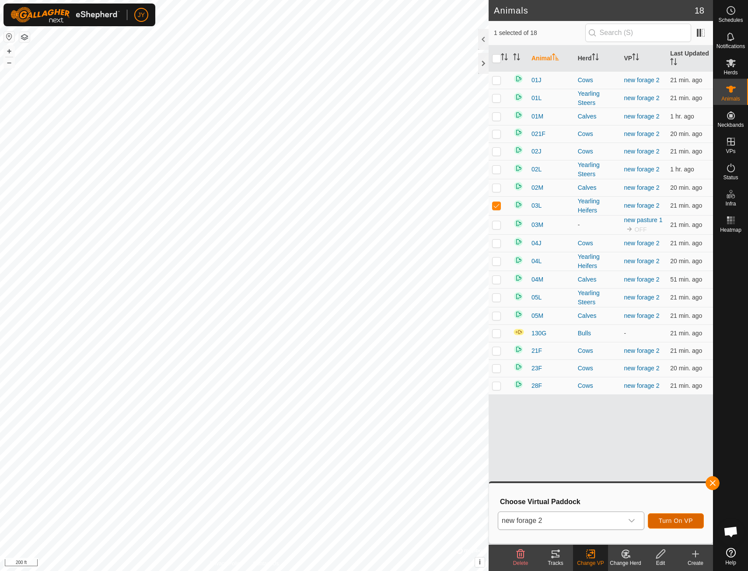
click at [680, 521] on span "Turn On VP" at bounding box center [675, 520] width 34 height 7
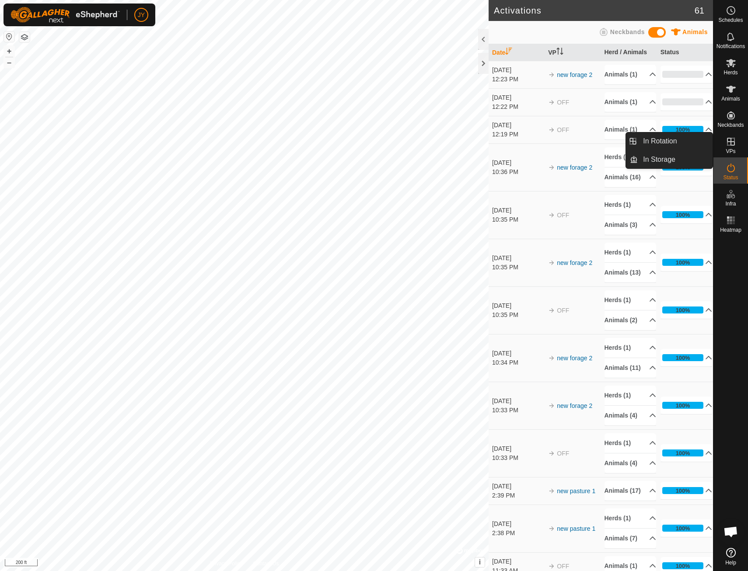
click at [732, 143] on icon at bounding box center [730, 141] width 10 height 10
drag, startPoint x: 675, startPoint y: 138, endPoint x: 673, endPoint y: 144, distance: 5.8
click at [675, 138] on link "In Rotation" at bounding box center [674, 140] width 75 height 17
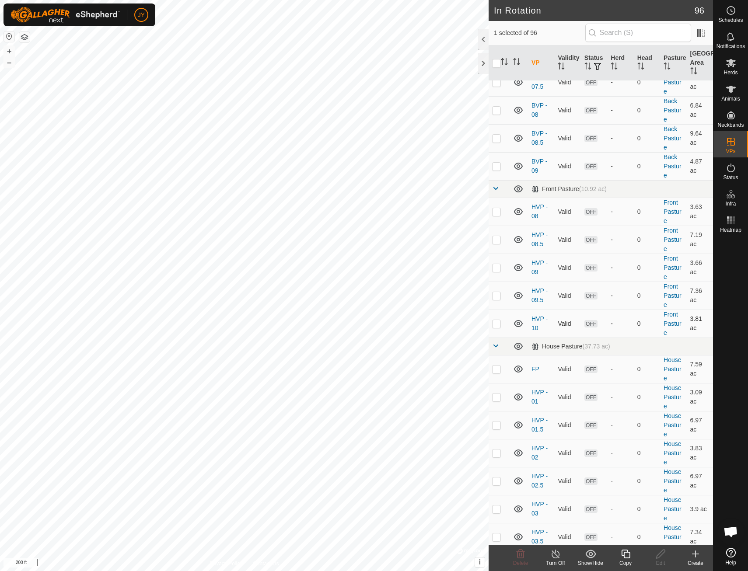
scroll to position [1005, 0]
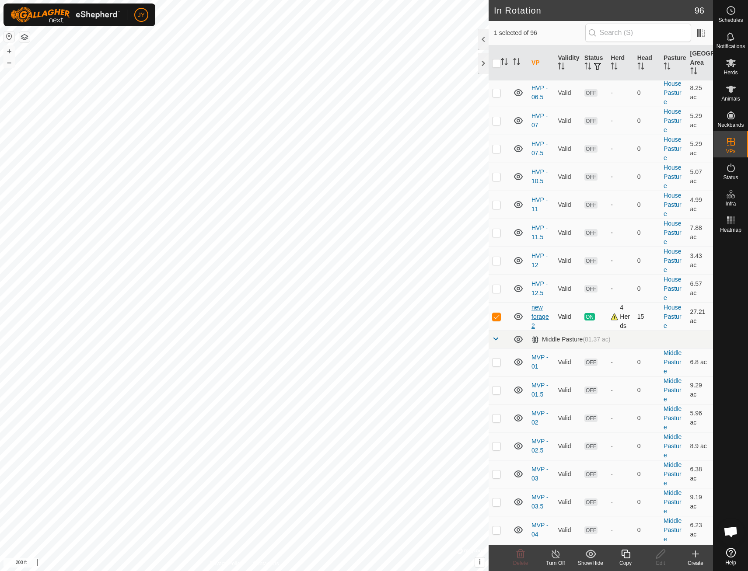
click at [543, 318] on link "new forage 2" at bounding box center [539, 316] width 17 height 25
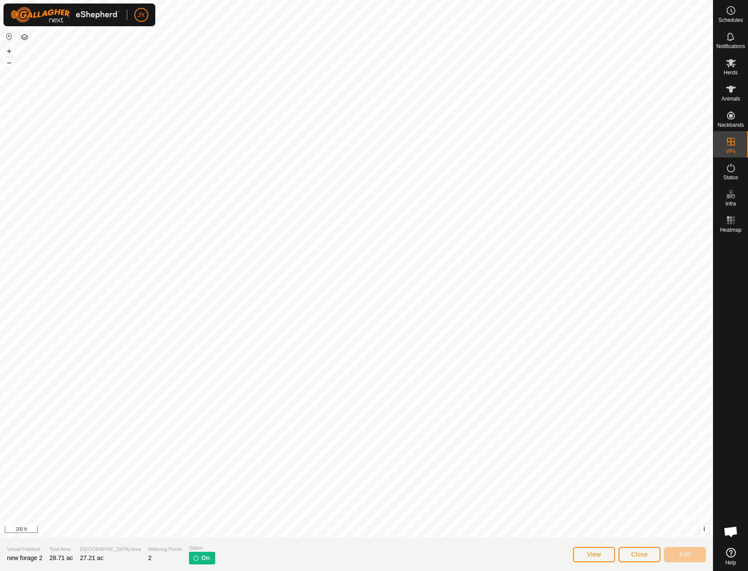
click at [616, 556] on div "View Close Edit" at bounding box center [639, 554] width 133 height 21
click at [598, 560] on button "View" at bounding box center [594, 554] width 42 height 15
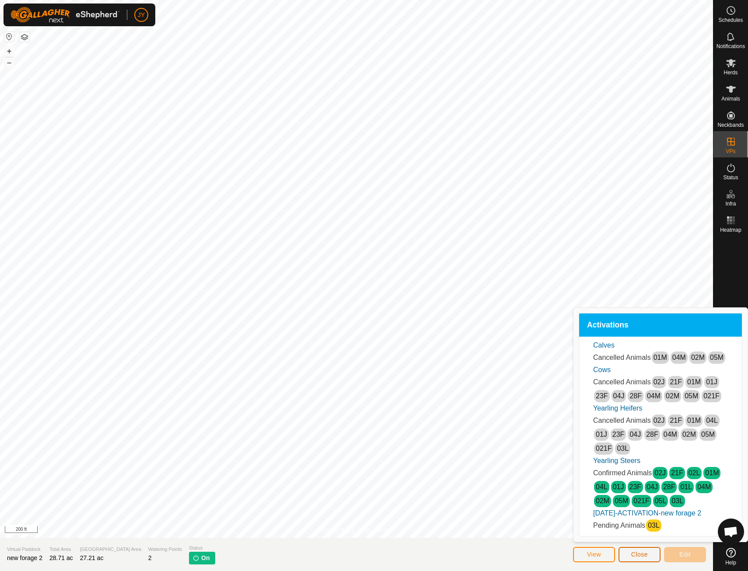
click at [643, 551] on span "Close" at bounding box center [639, 554] width 17 height 7
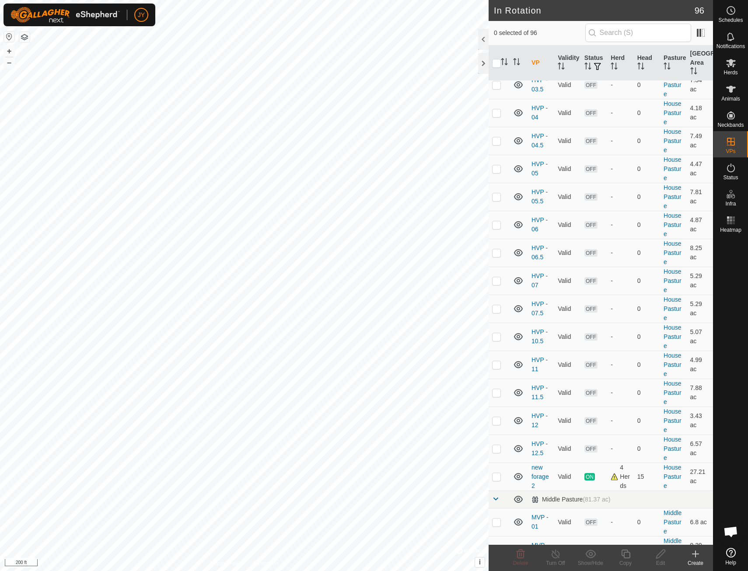
scroll to position [918, 0]
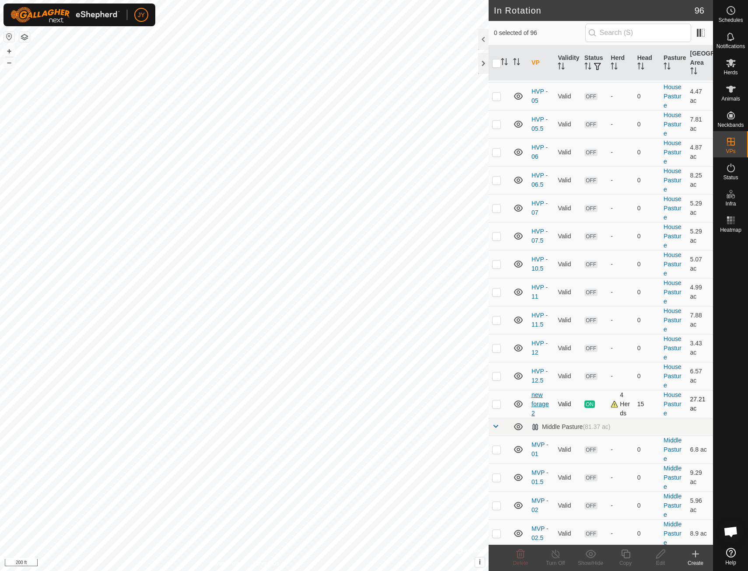
click at [542, 406] on link "new forage 2" at bounding box center [539, 403] width 17 height 25
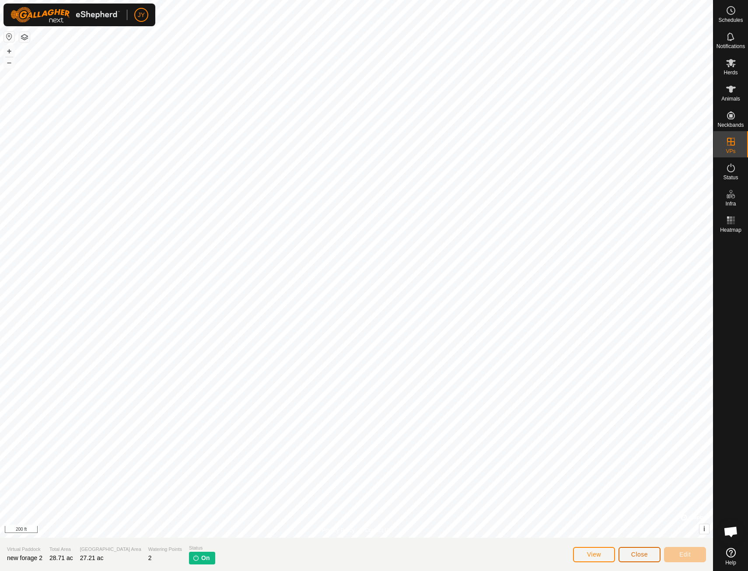
click at [628, 549] on button "Close" at bounding box center [639, 554] width 42 height 15
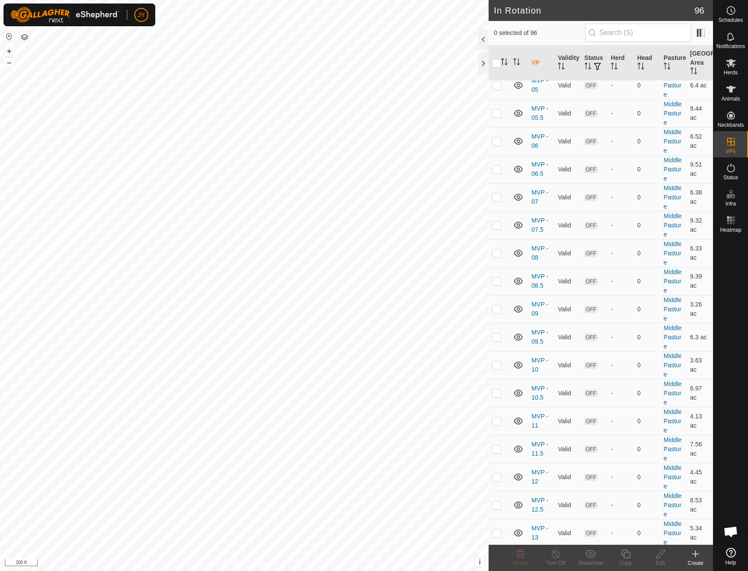
scroll to position [1506, 0]
click at [638, 34] on input "text" at bounding box center [638, 33] width 106 height 18
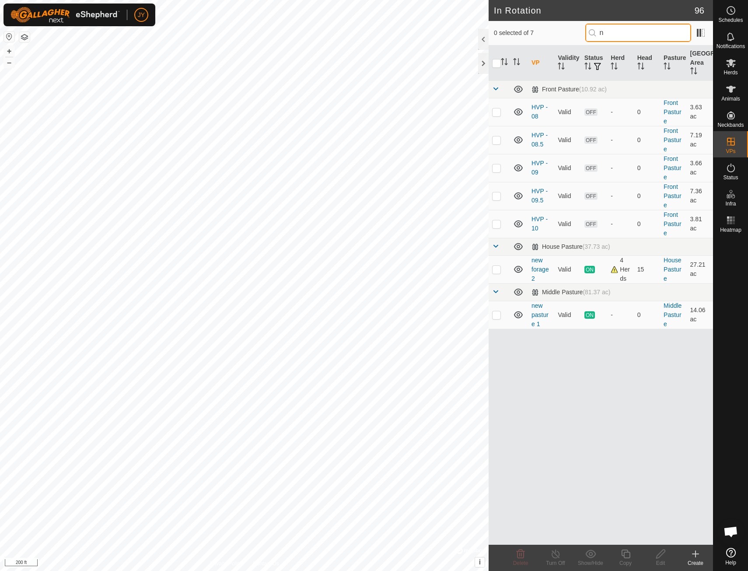
scroll to position [0, 0]
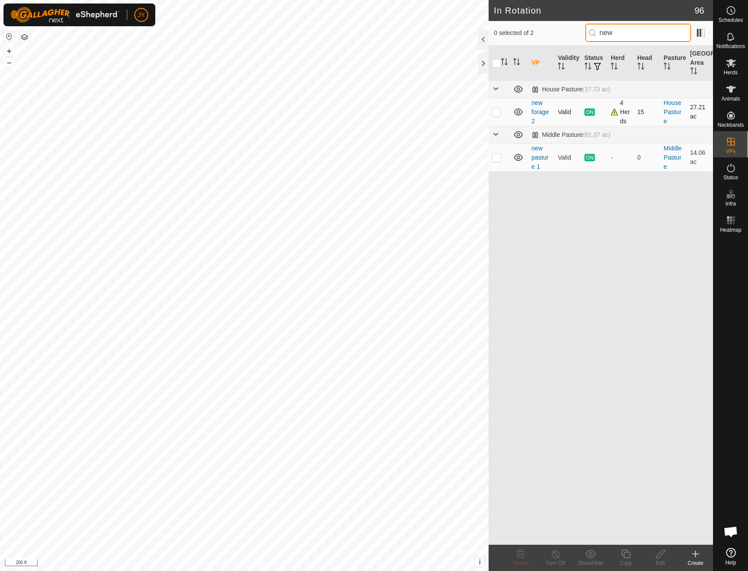
type input "new"
click at [499, 112] on p-checkbox at bounding box center [496, 111] width 9 height 7
click at [485, 59] on div at bounding box center [483, 63] width 10 height 21
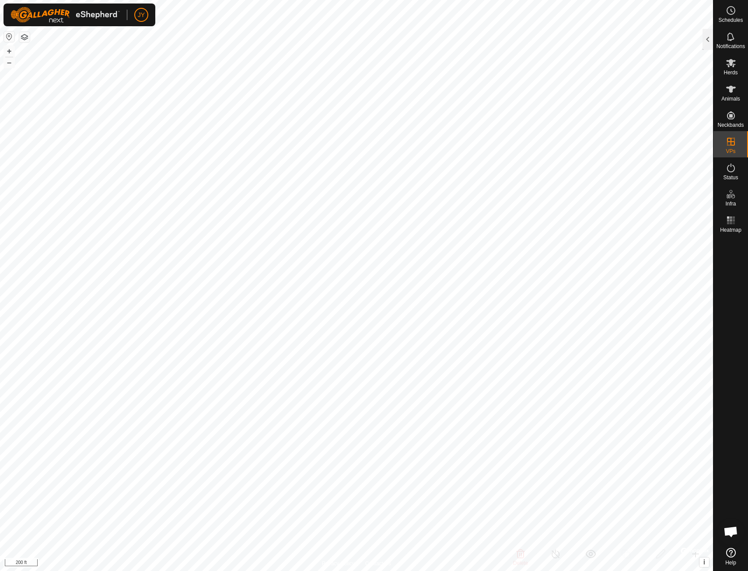
checkbox input "false"
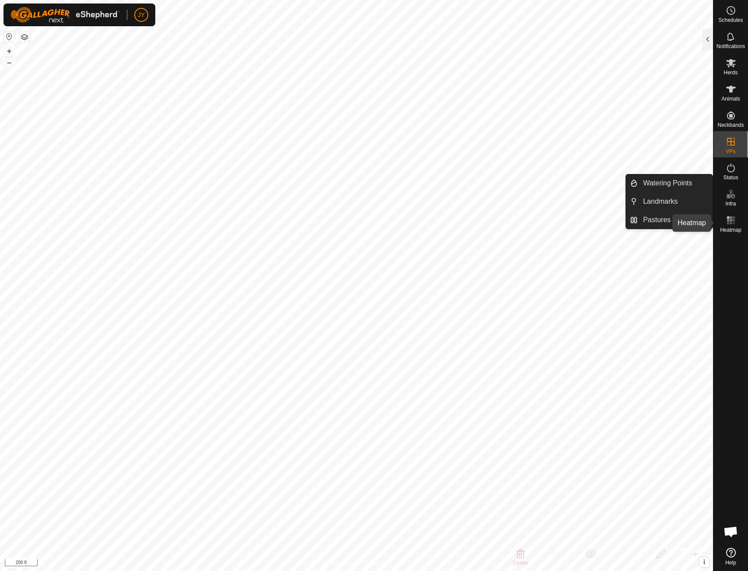
click at [730, 220] on rect at bounding box center [730, 220] width 2 height 2
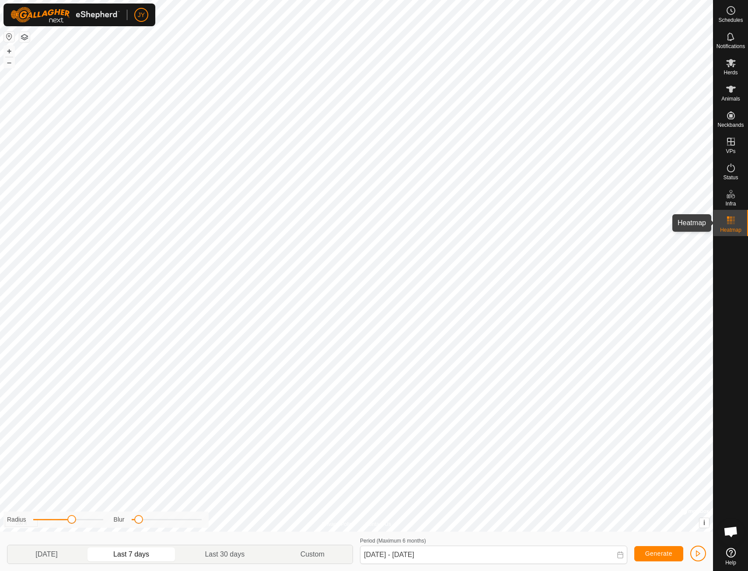
click at [730, 219] on icon at bounding box center [730, 220] width 10 height 10
click at [74, 556] on p-togglebutton "[DATE]" at bounding box center [46, 554] width 78 height 18
type input "[DATE] - [DATE]"
click at [697, 557] on span "button" at bounding box center [697, 553] width 7 height 7
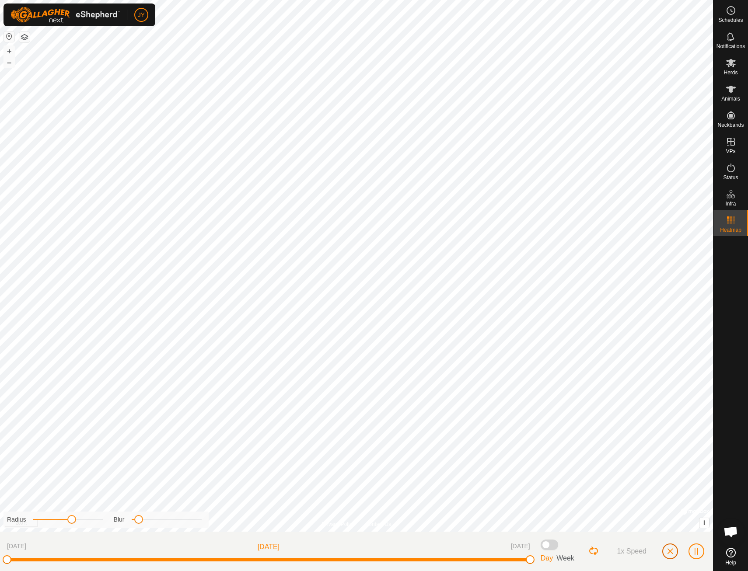
click at [673, 547] on button "button" at bounding box center [670, 551] width 16 height 16
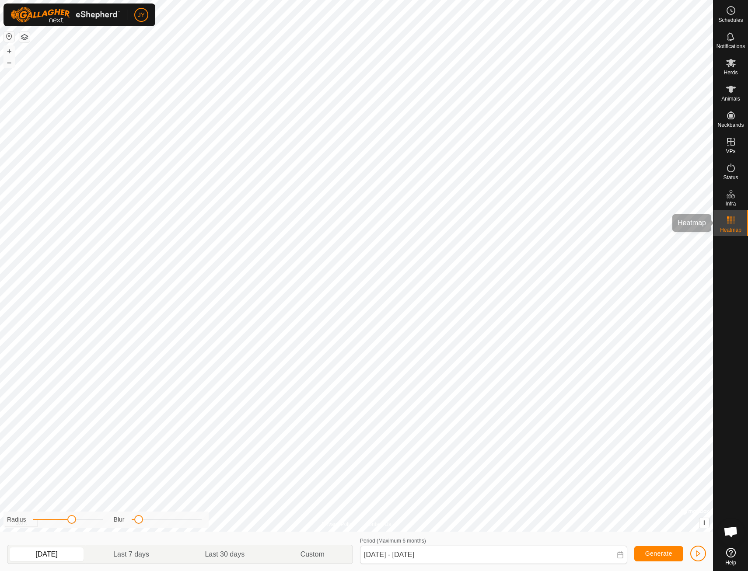
click at [735, 221] on icon at bounding box center [730, 220] width 10 height 10
click at [732, 139] on icon at bounding box center [730, 141] width 10 height 10
click at [734, 147] on es-virtualpaddocks-svg-icon at bounding box center [731, 142] width 16 height 14
drag, startPoint x: 709, startPoint y: 147, endPoint x: 685, endPoint y: 143, distance: 24.9
click at [685, 143] on link "In Rotation" at bounding box center [674, 140] width 75 height 17
